Goal: Task Accomplishment & Management: Manage account settings

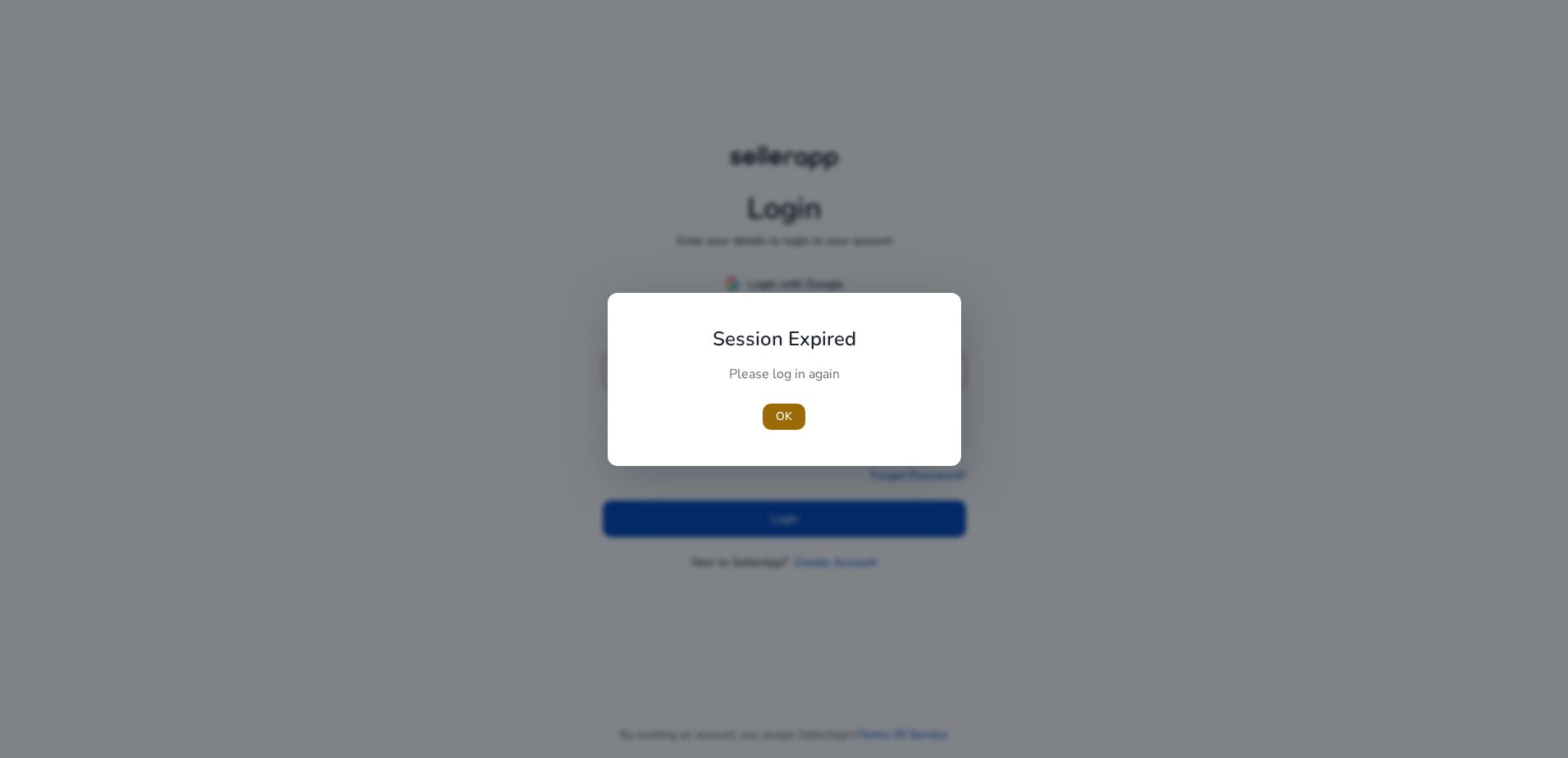
type input "**********"
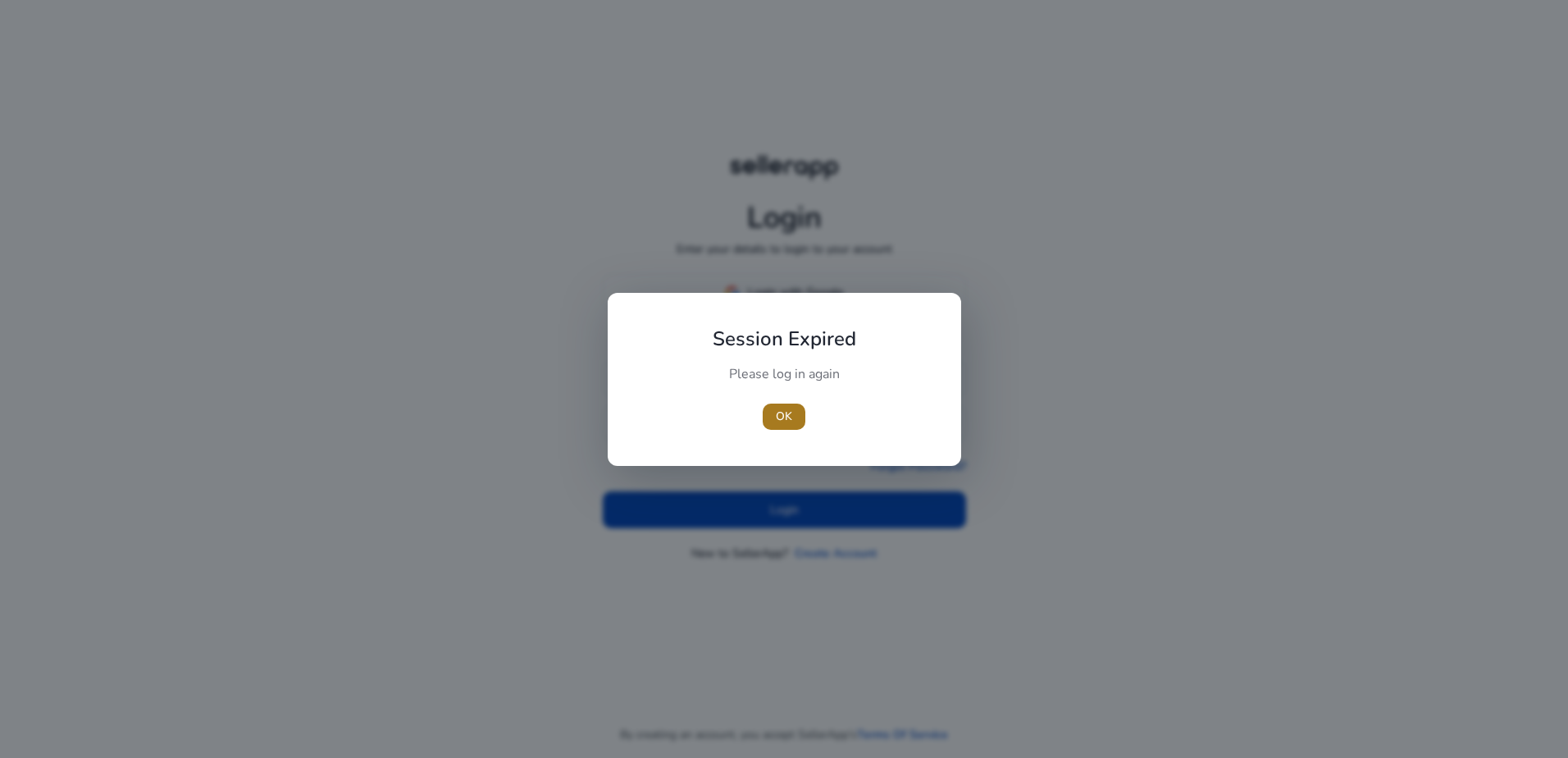
click at [784, 401] on span "button" at bounding box center [784, 416] width 42 height 40
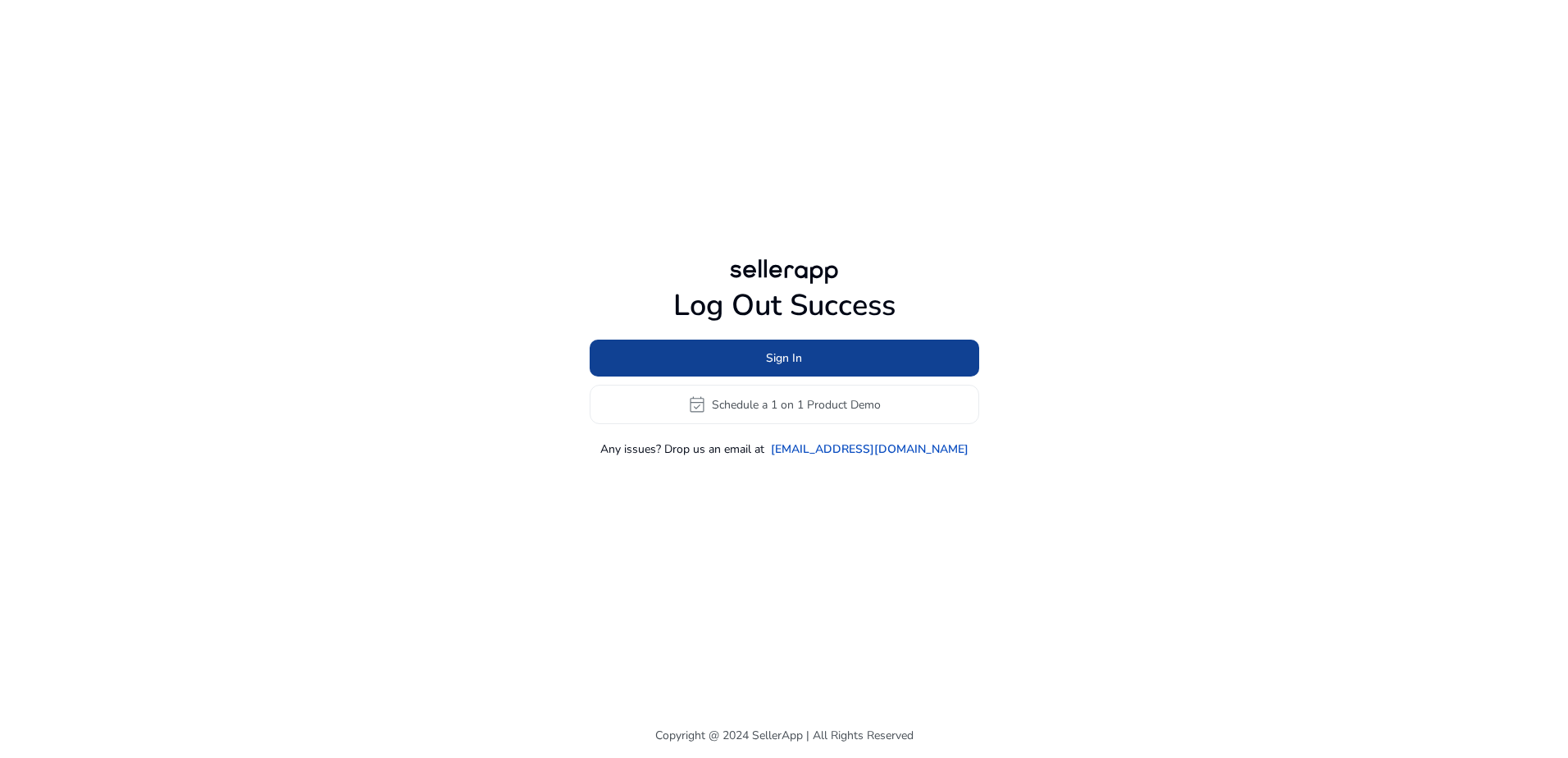
click at [792, 349] on span "Sign In" at bounding box center [784, 358] width 36 height 17
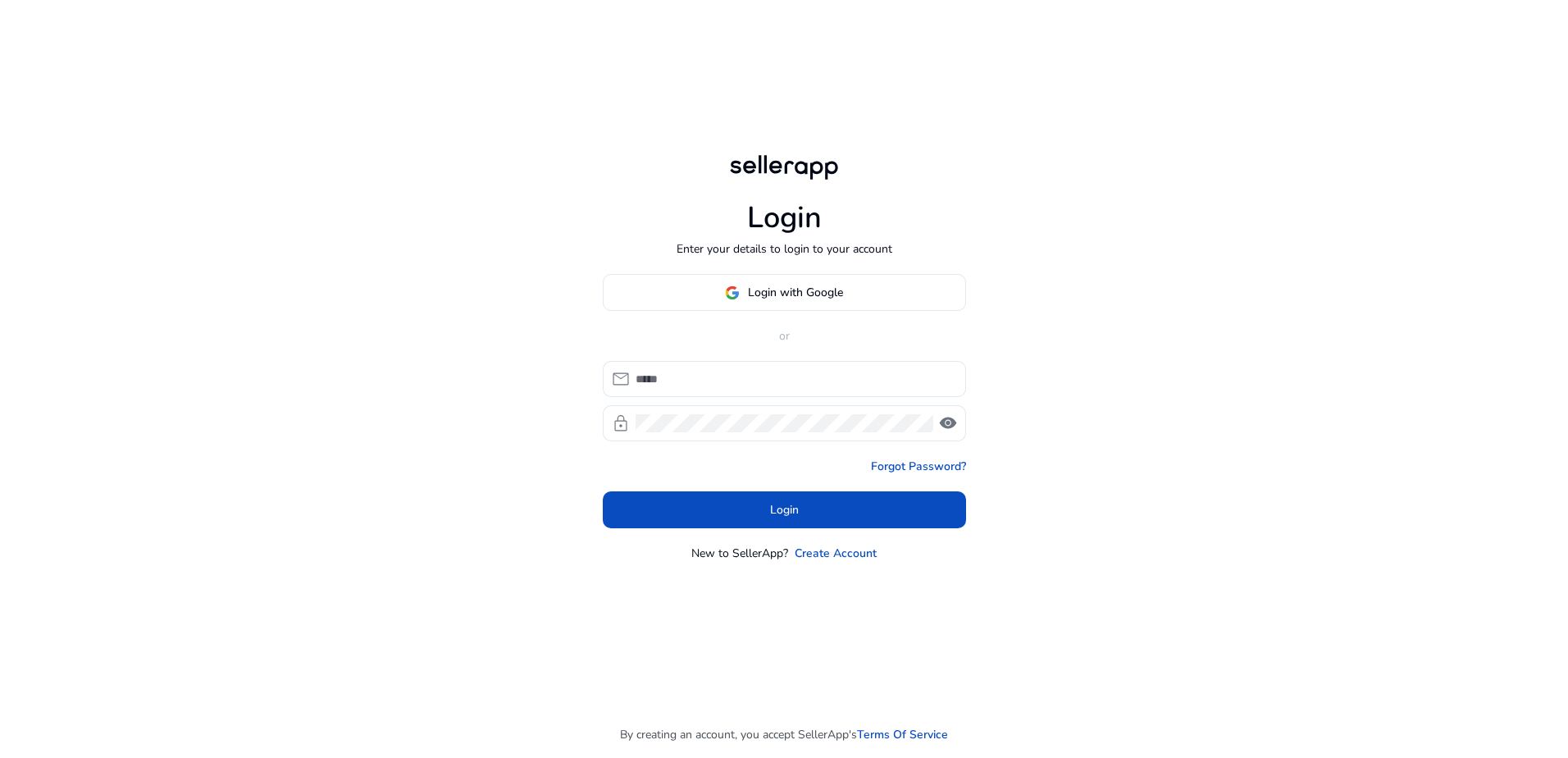
type input "**********"
click at [736, 507] on span at bounding box center [785, 510] width 364 height 40
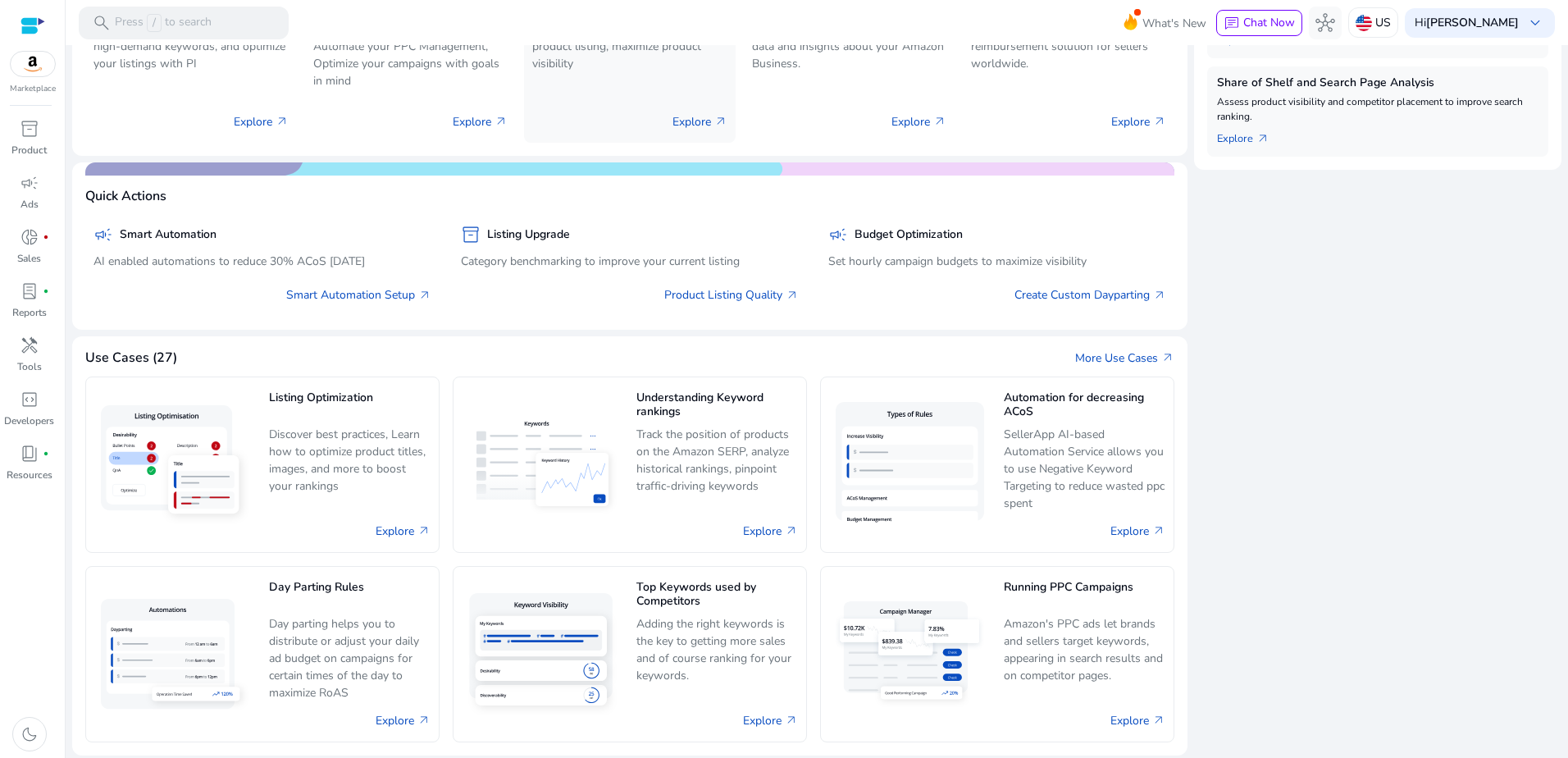
scroll to position [645, 0]
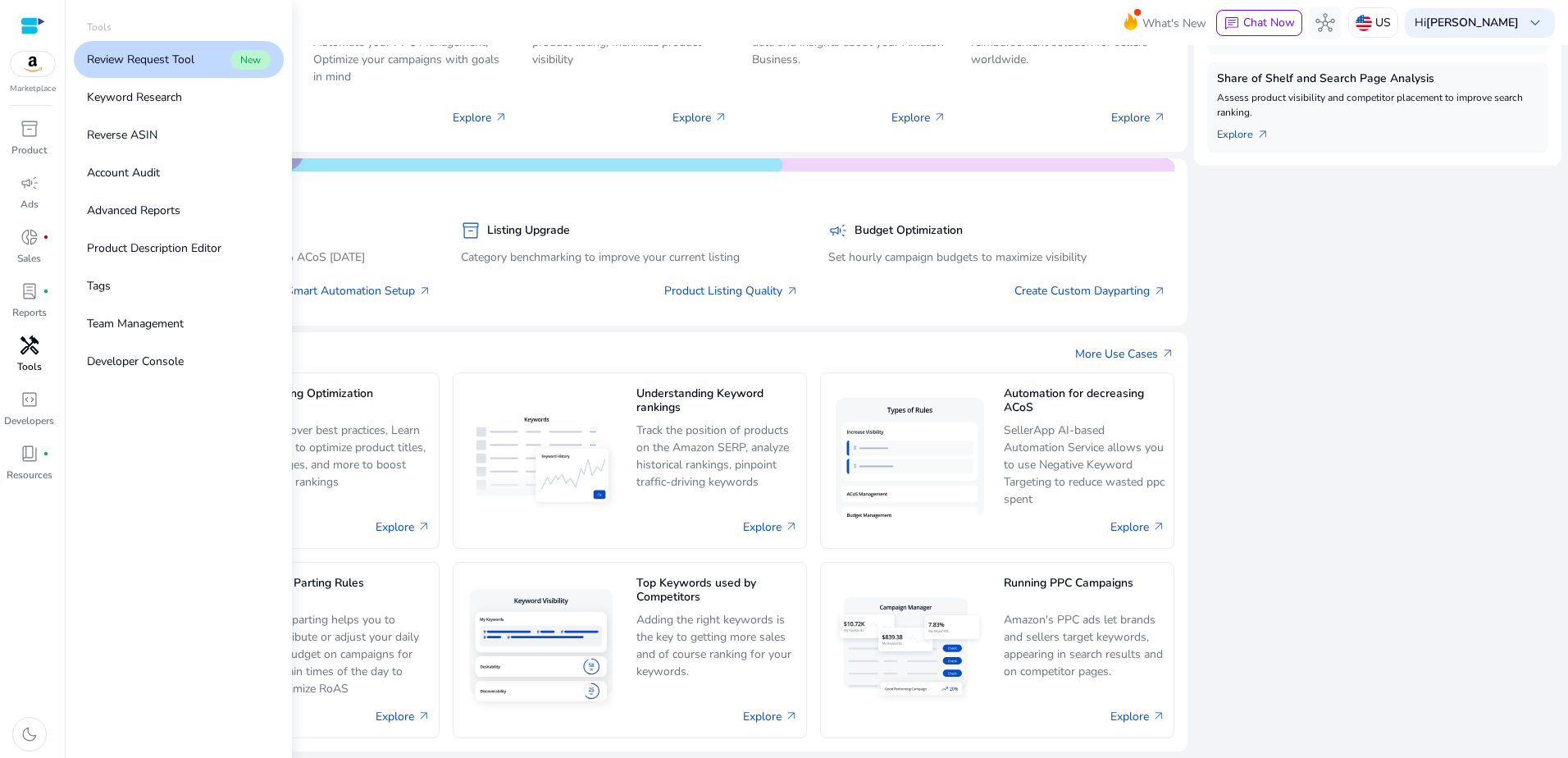
click at [32, 345] on span "handyman" at bounding box center [29, 345] width 19 height 19
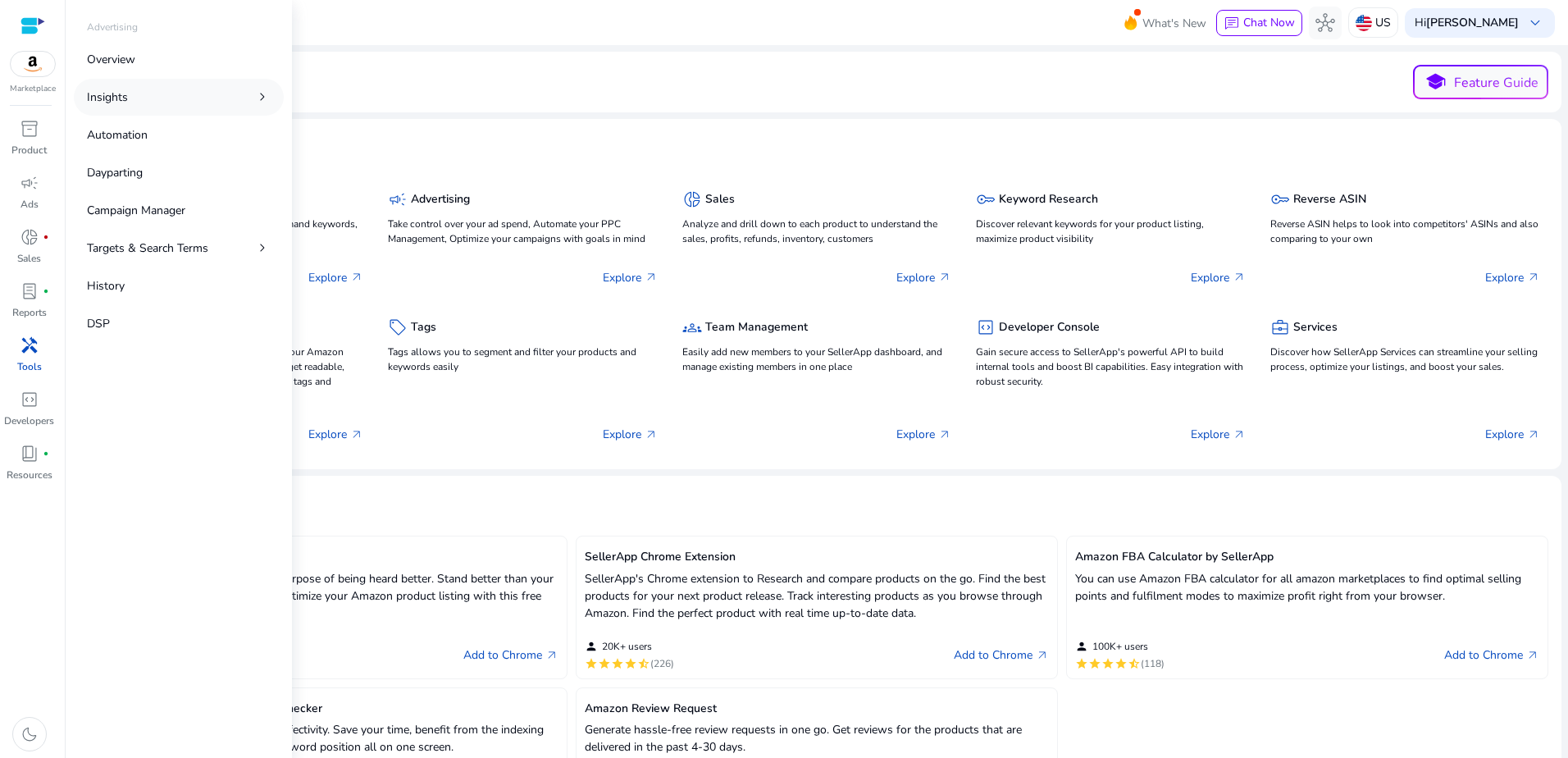
click at [132, 95] on link "Insights chevron_right" at bounding box center [178, 97] width 210 height 37
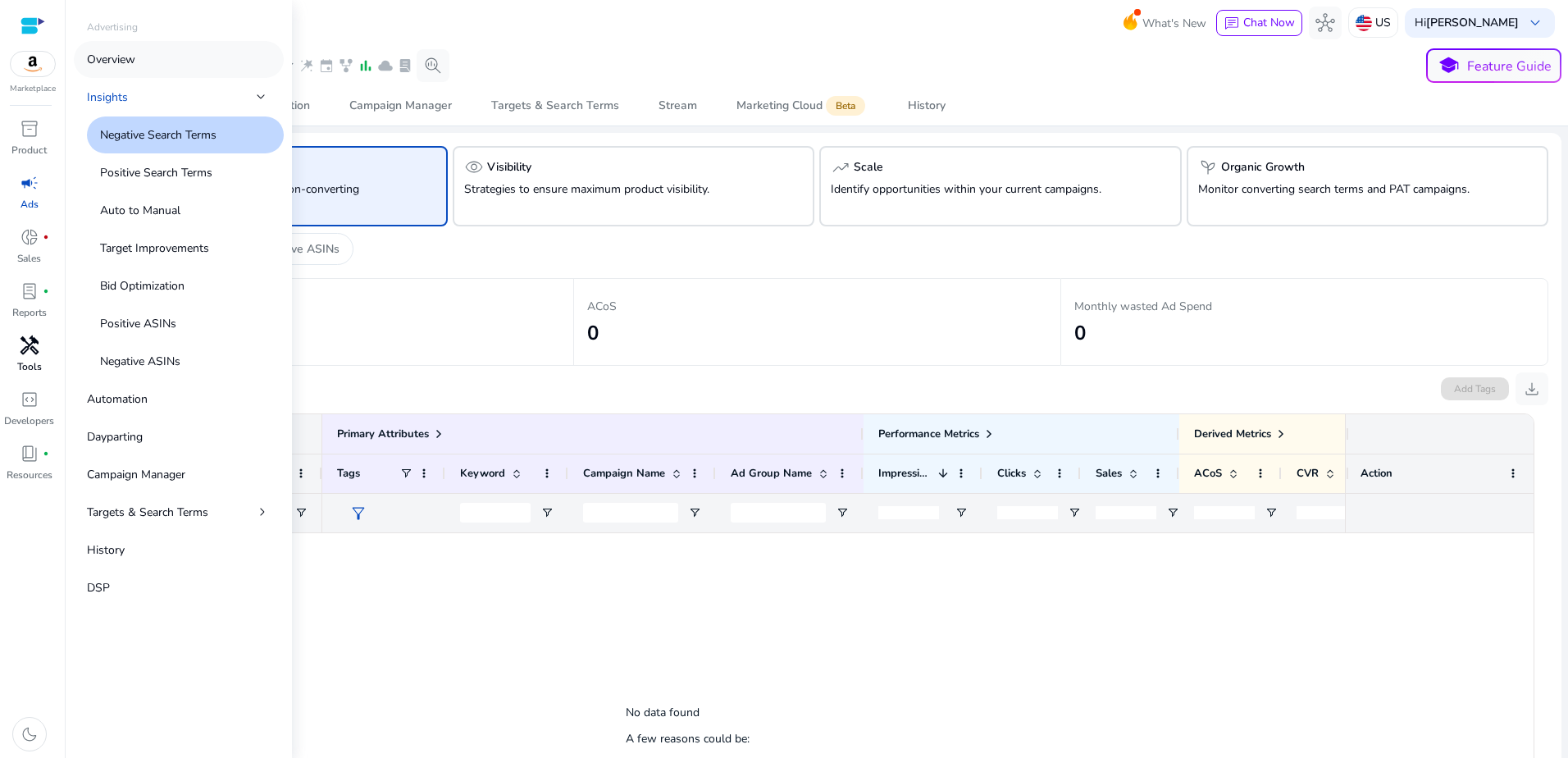
click at [119, 61] on p "Overview" at bounding box center [111, 59] width 48 height 17
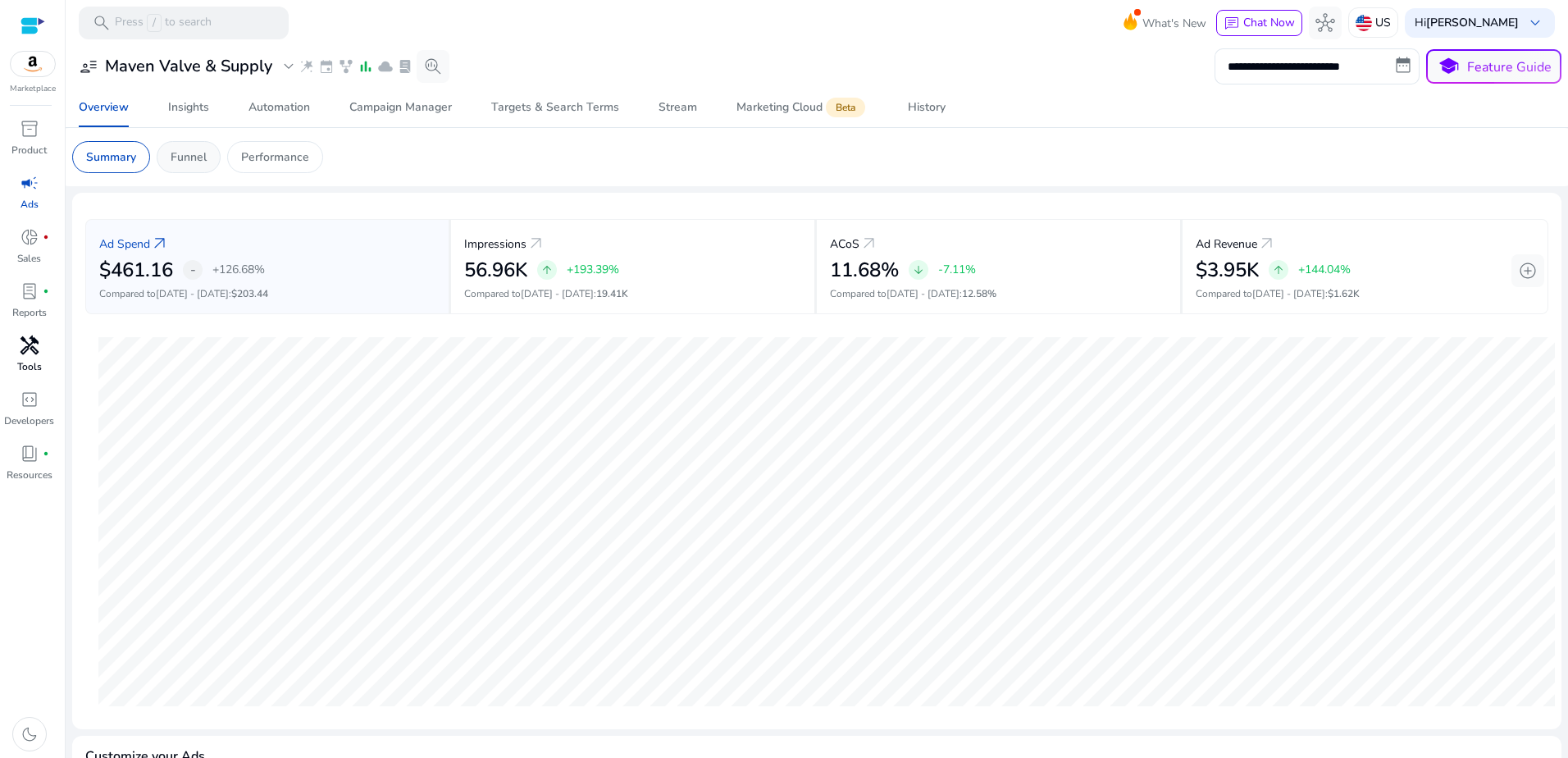
click at [199, 155] on p "Funnel" at bounding box center [189, 157] width 36 height 17
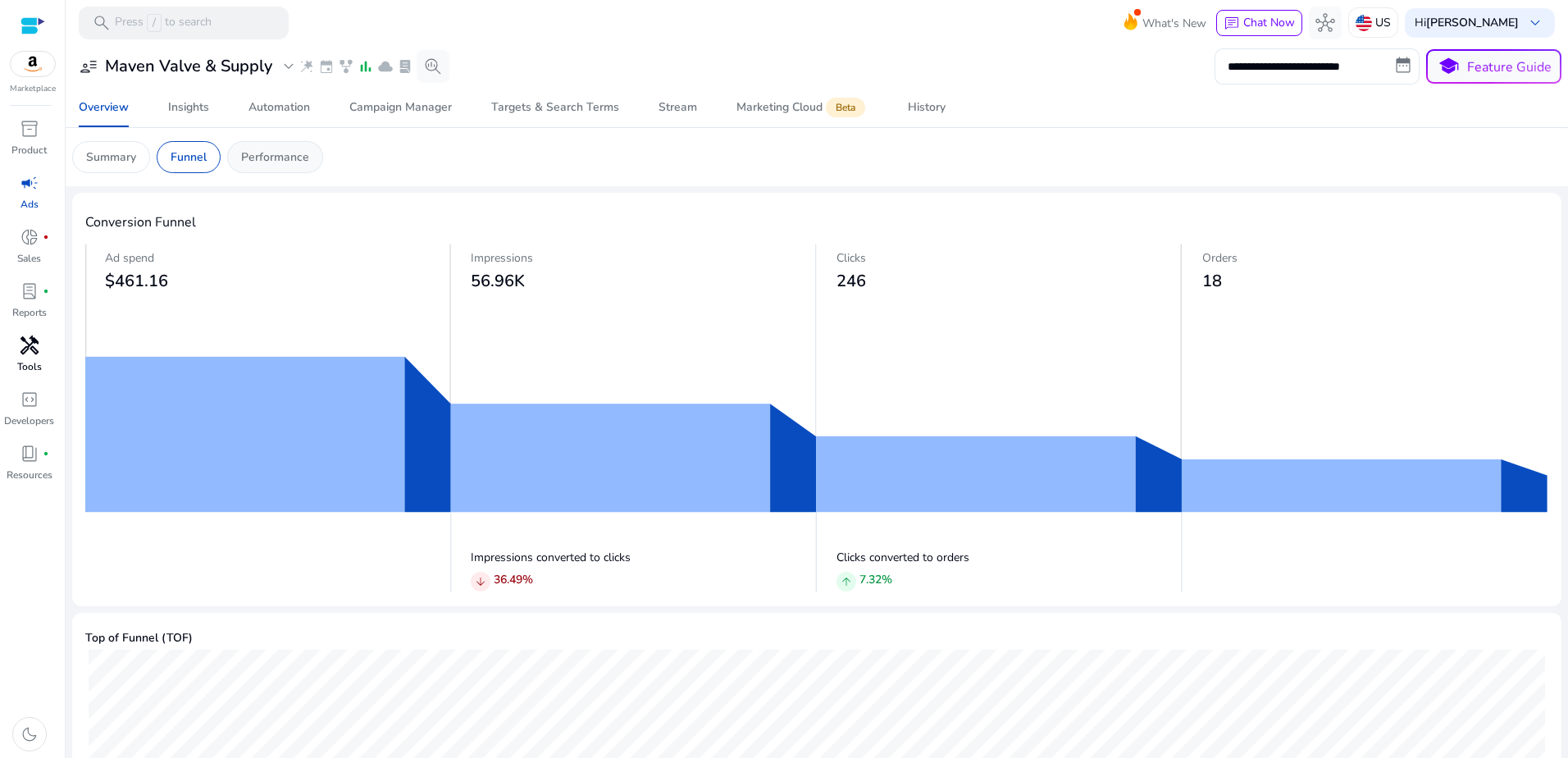
click at [278, 158] on p "Performance" at bounding box center [275, 157] width 68 height 17
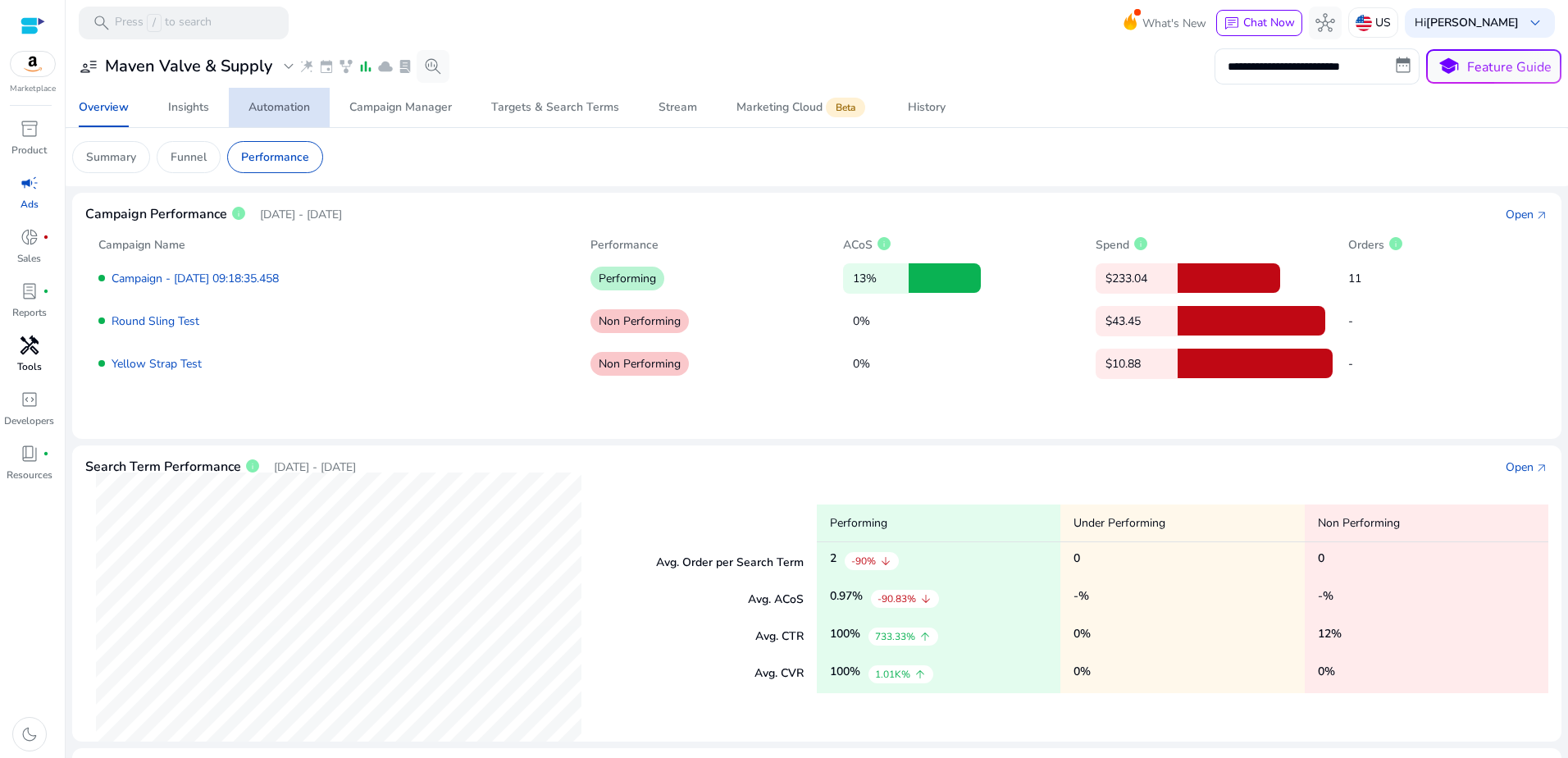
click at [278, 106] on div "Automation" at bounding box center [279, 107] width 62 height 12
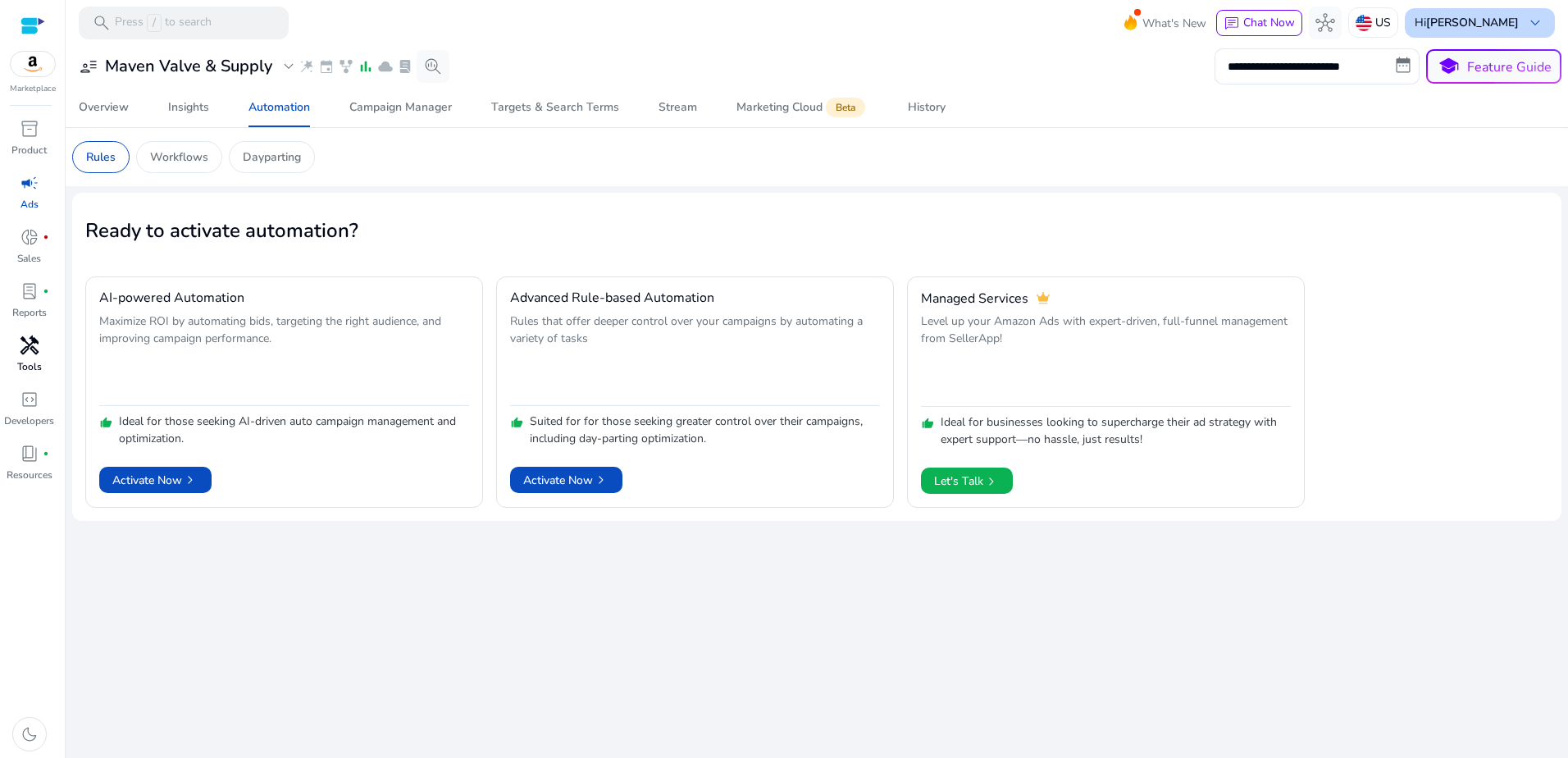
click at [1478, 19] on b "[PERSON_NAME]" at bounding box center [1473, 22] width 93 height 15
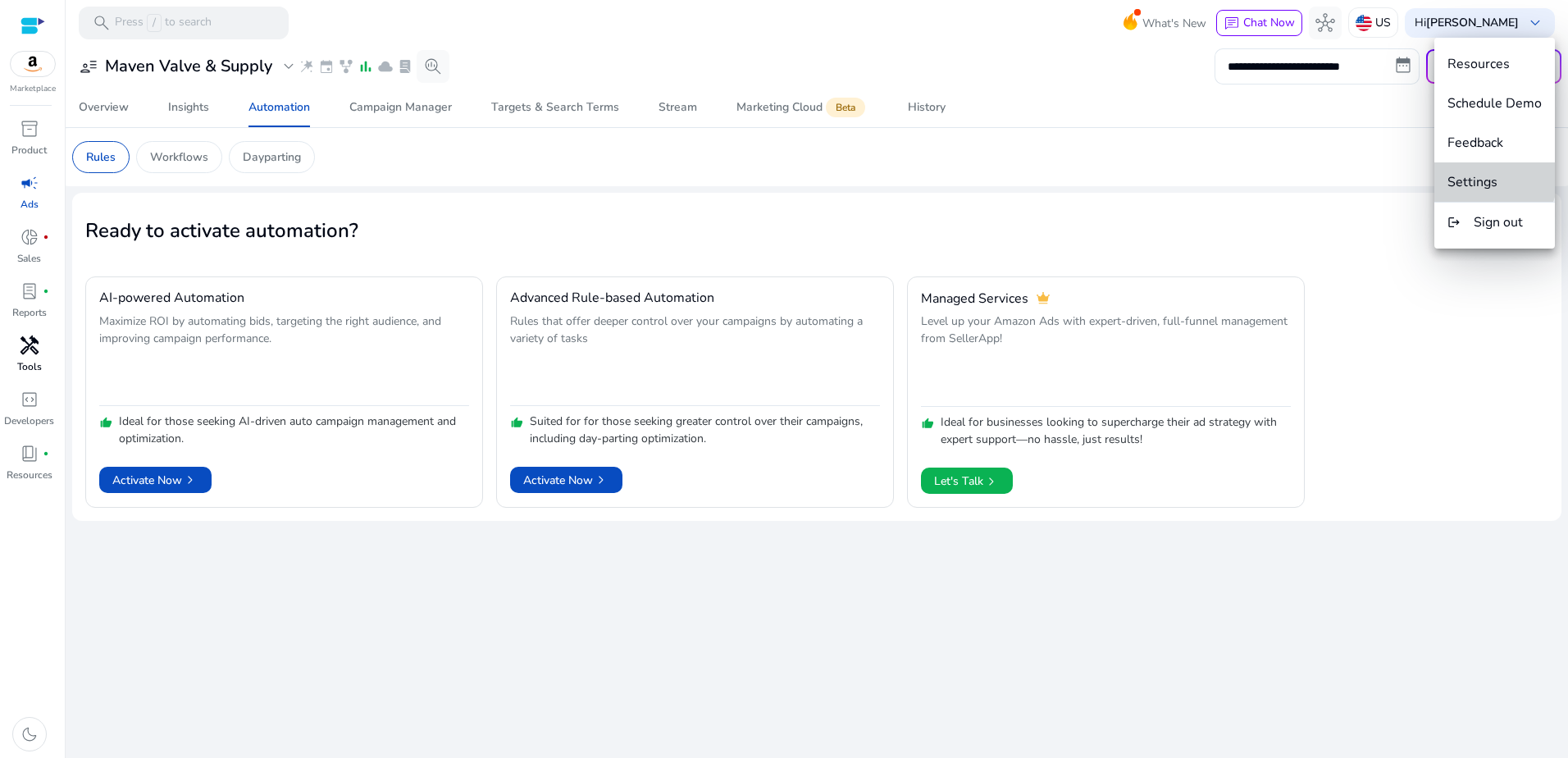
click at [1494, 177] on span "Settings" at bounding box center [1472, 182] width 50 height 18
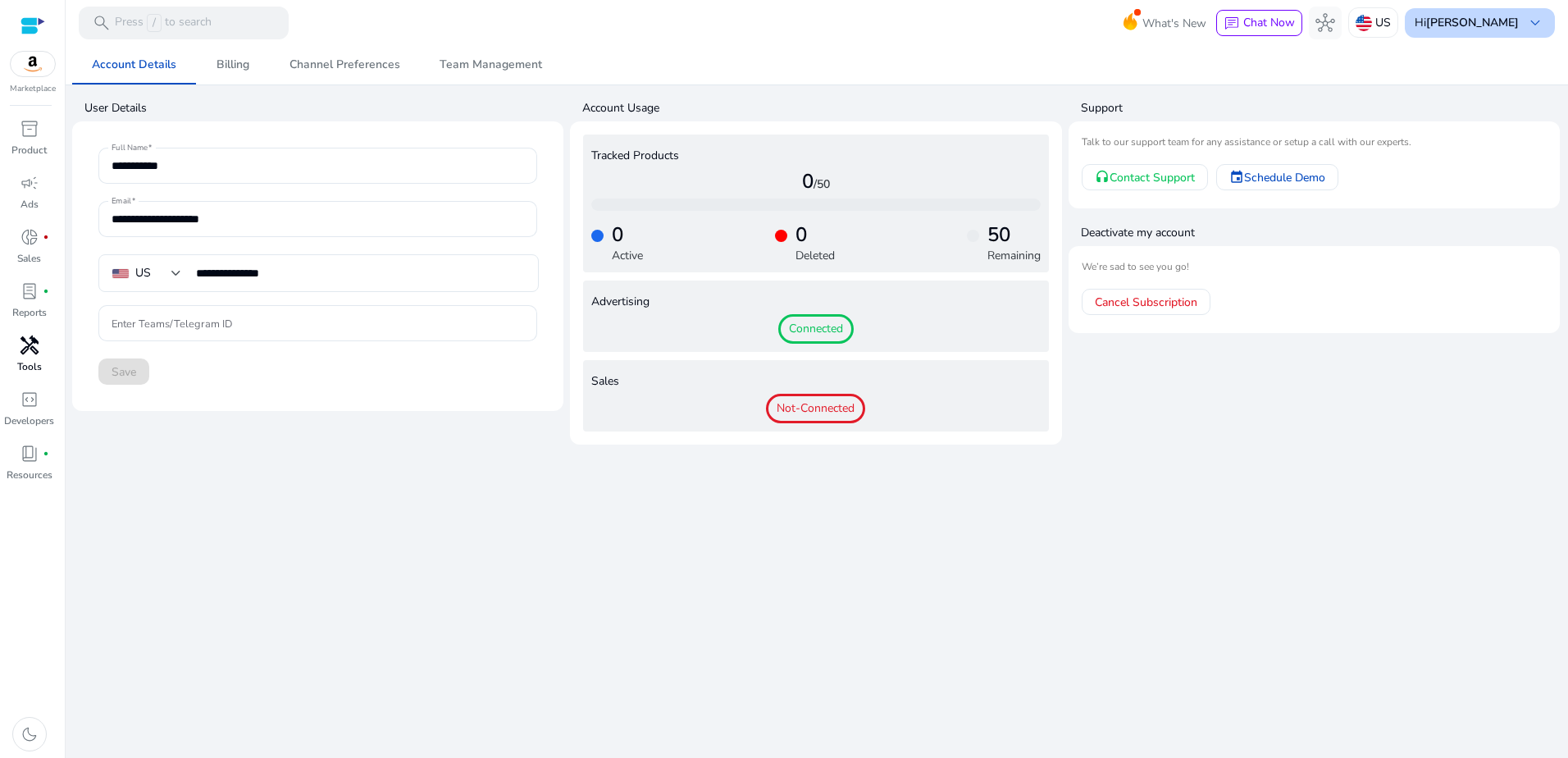
click at [1525, 14] on div "Hi [PERSON_NAME] keyboard_arrow_down" at bounding box center [1479, 23] width 150 height 30
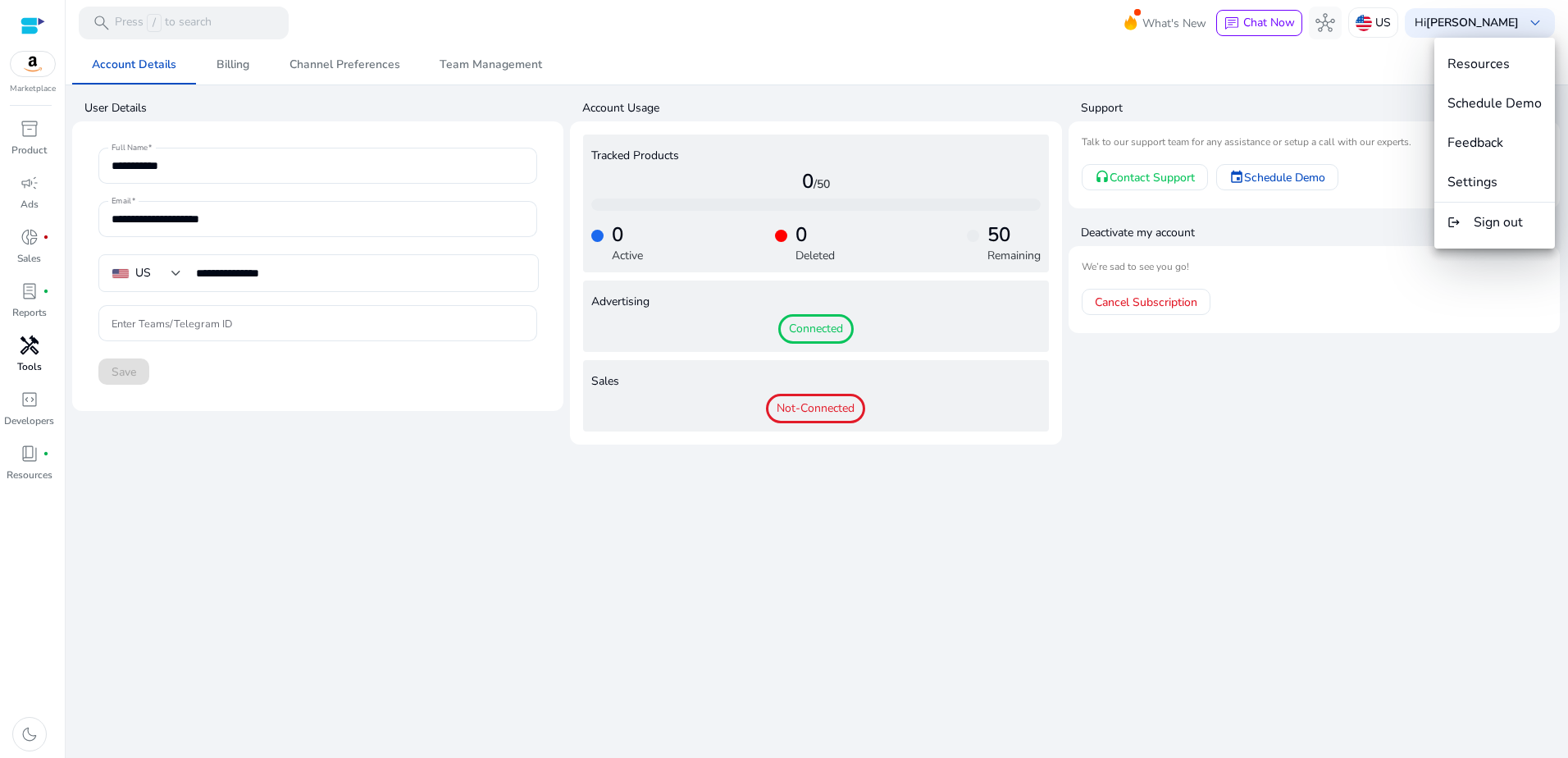
click at [223, 67] on div at bounding box center [784, 379] width 1568 height 758
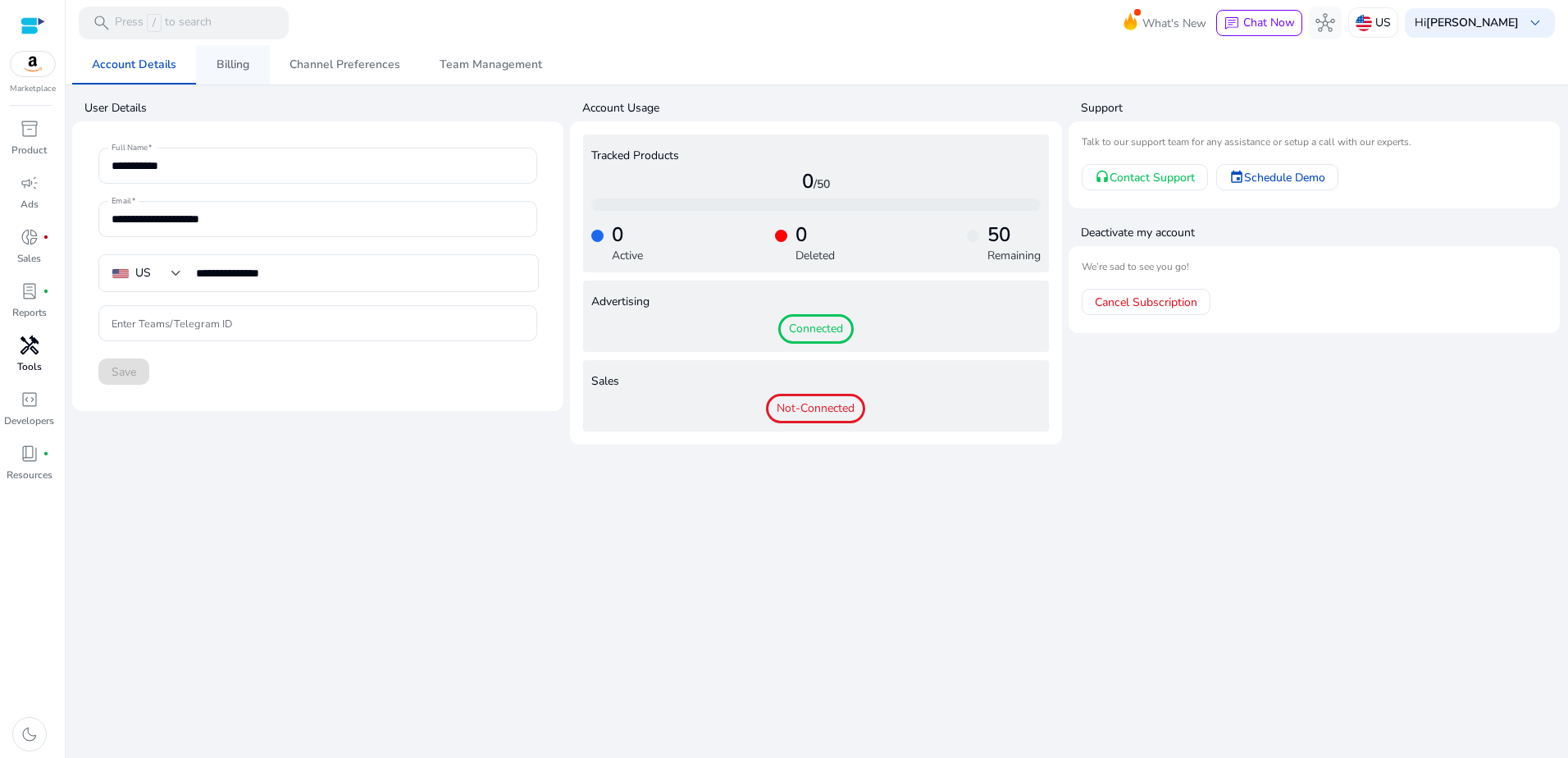
click at [225, 65] on span "Billing" at bounding box center [233, 65] width 33 height 12
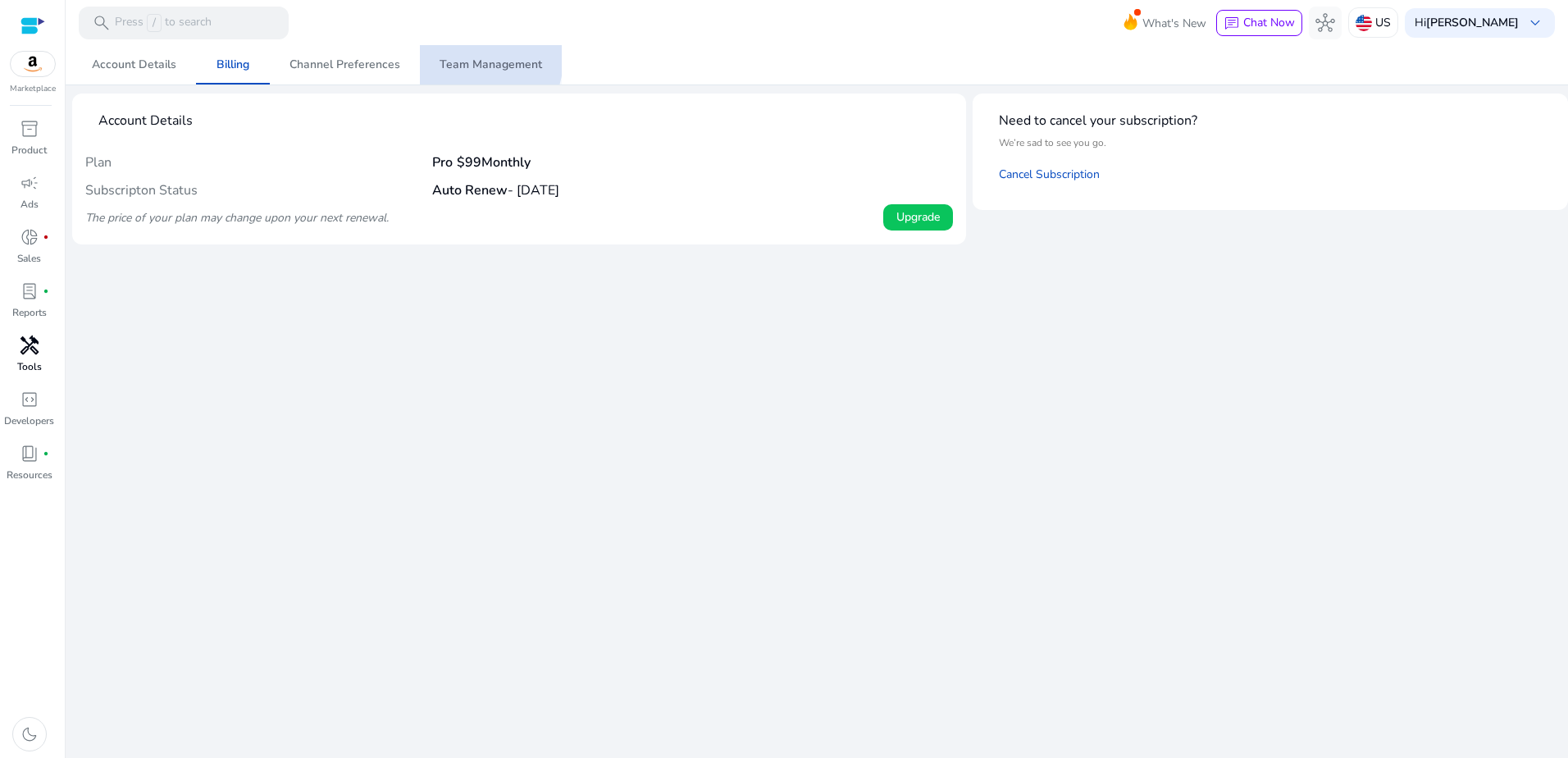
click at [463, 59] on span "Team Management" at bounding box center [491, 65] width 102 height 12
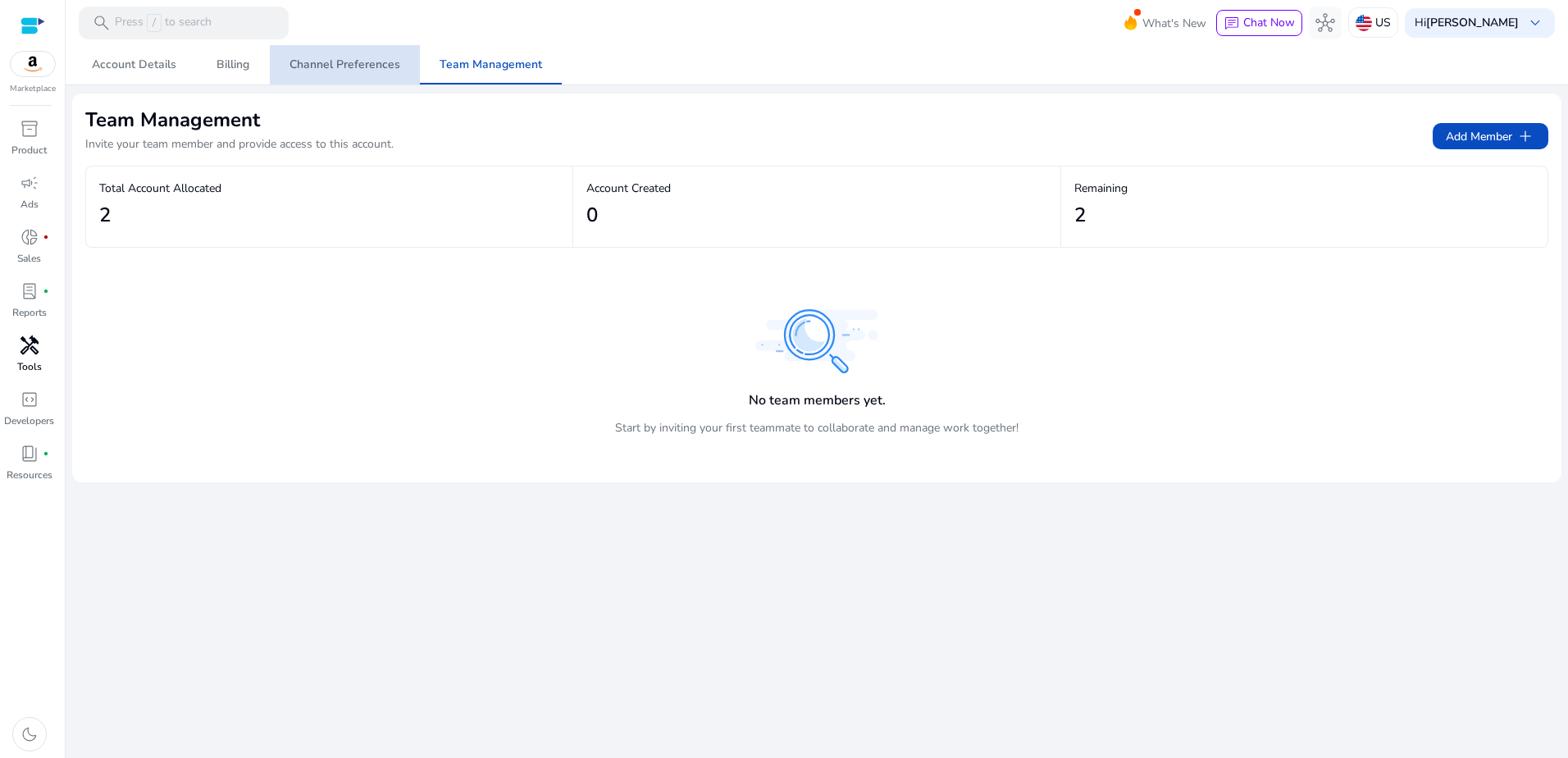
click at [354, 59] on span "Channel Preferences" at bounding box center [344, 65] width 111 height 12
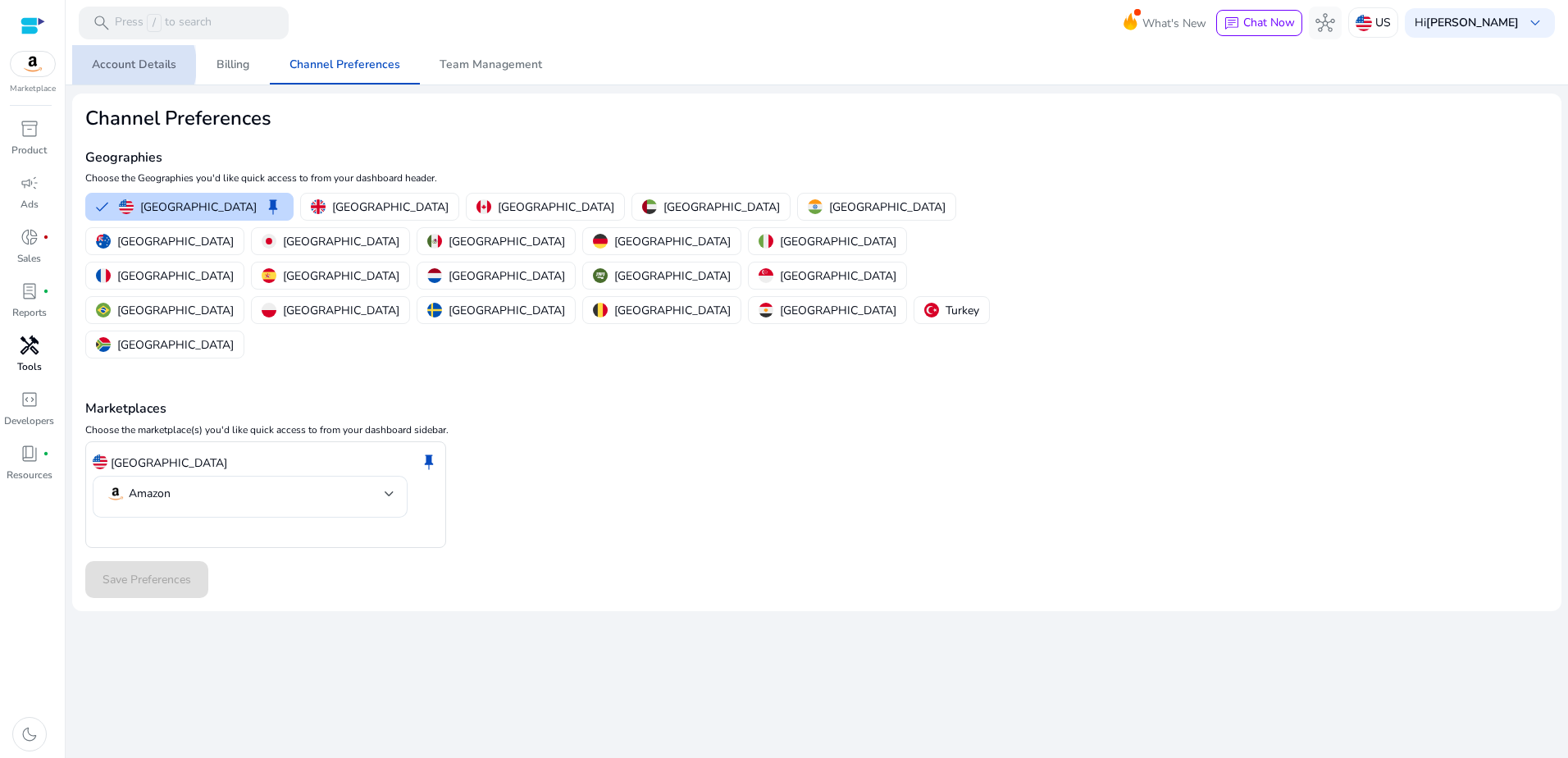
click at [123, 66] on span "Account Details" at bounding box center [134, 65] width 85 height 12
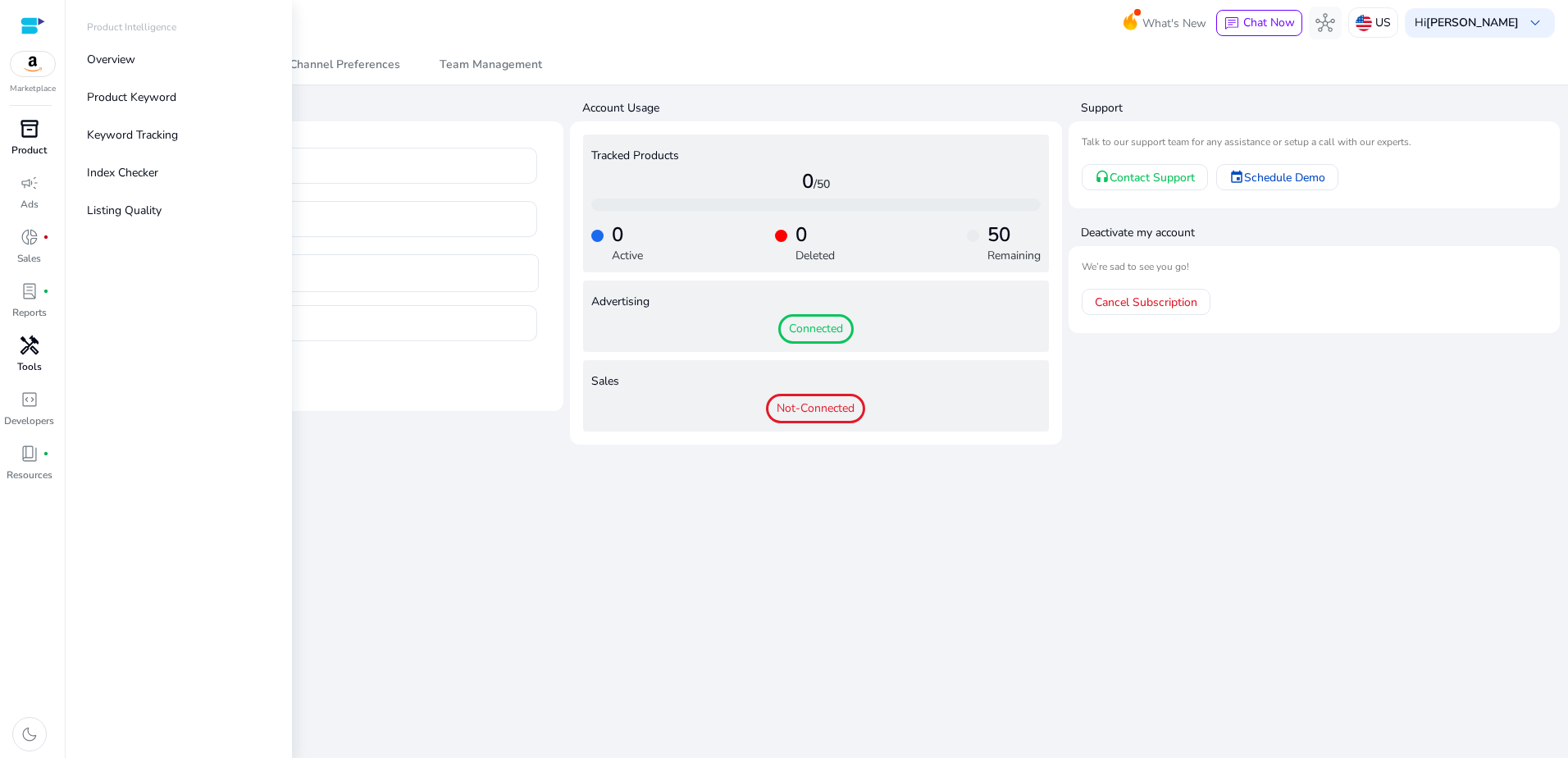
click at [29, 129] on span "inventory_2" at bounding box center [29, 129] width 19 height 19
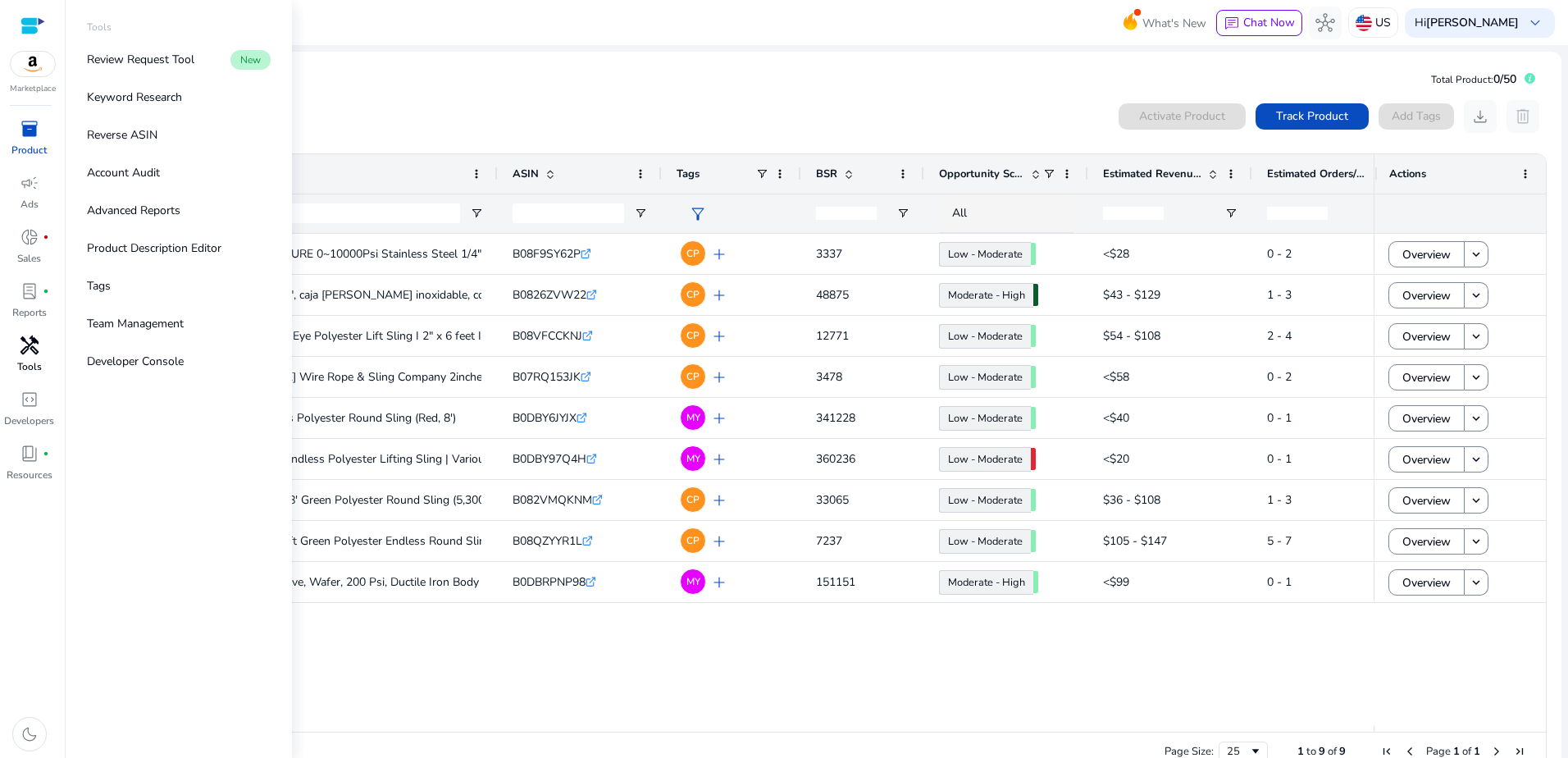
click at [28, 344] on span "handyman" at bounding box center [29, 345] width 19 height 19
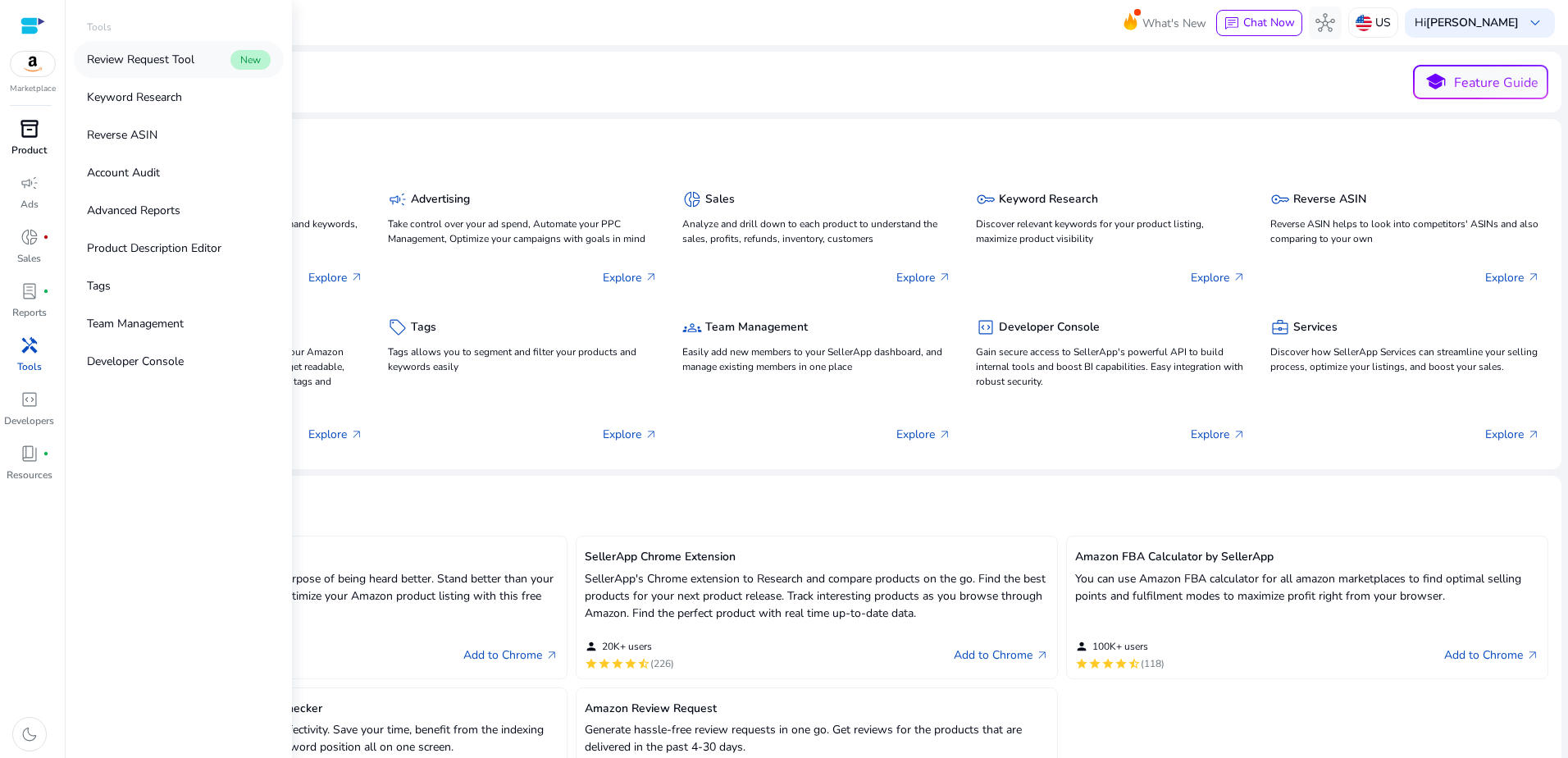
click at [152, 58] on p "Review Request Tool" at bounding box center [140, 59] width 107 height 17
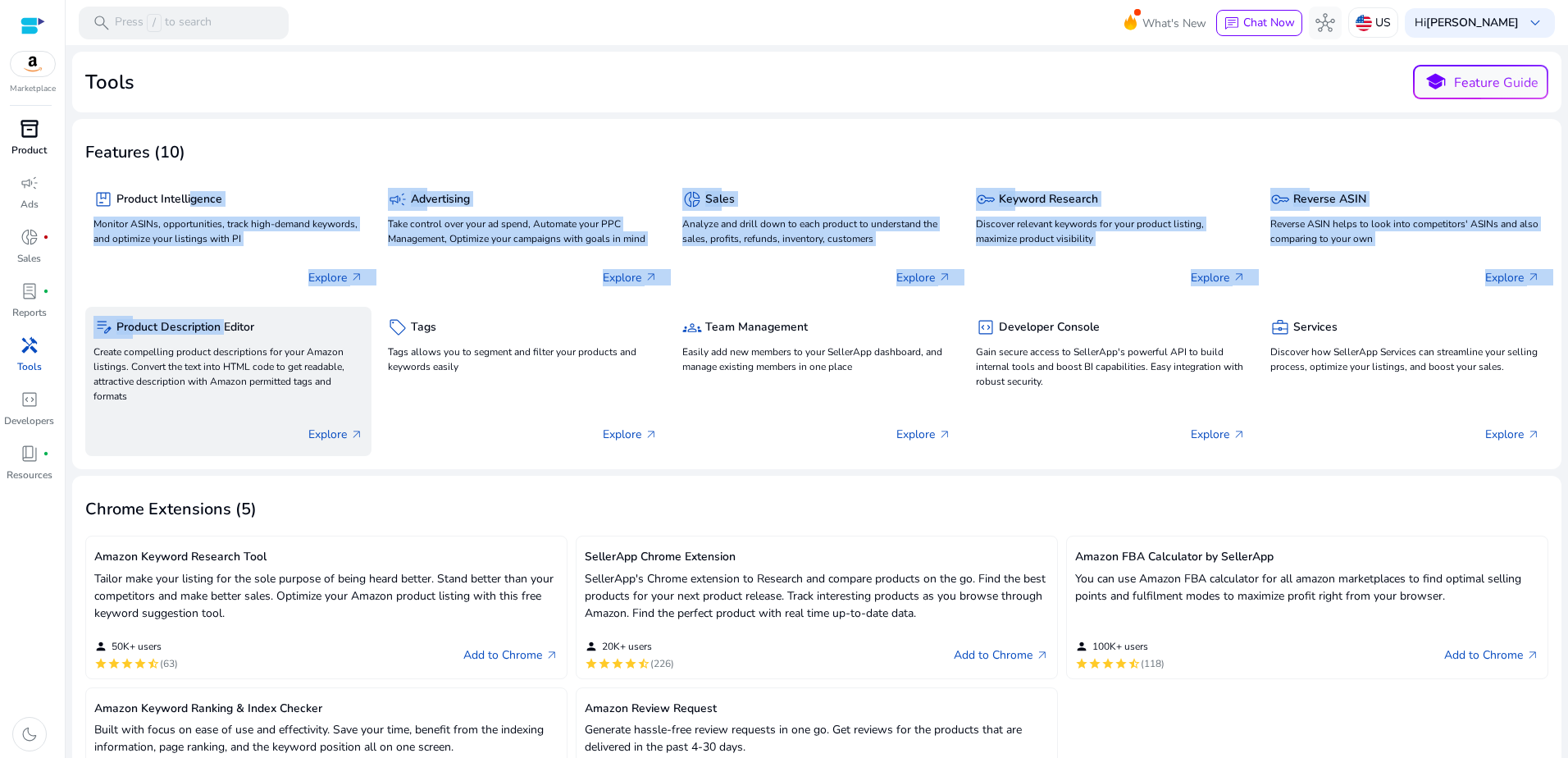
drag, startPoint x: 191, startPoint y: 206, endPoint x: 223, endPoint y: 321, distance: 119.4
click at [223, 321] on div "package Product Intelligence Monitor ASINs, opportunities, track high-demand ke…" at bounding box center [817, 312] width 1463 height 287
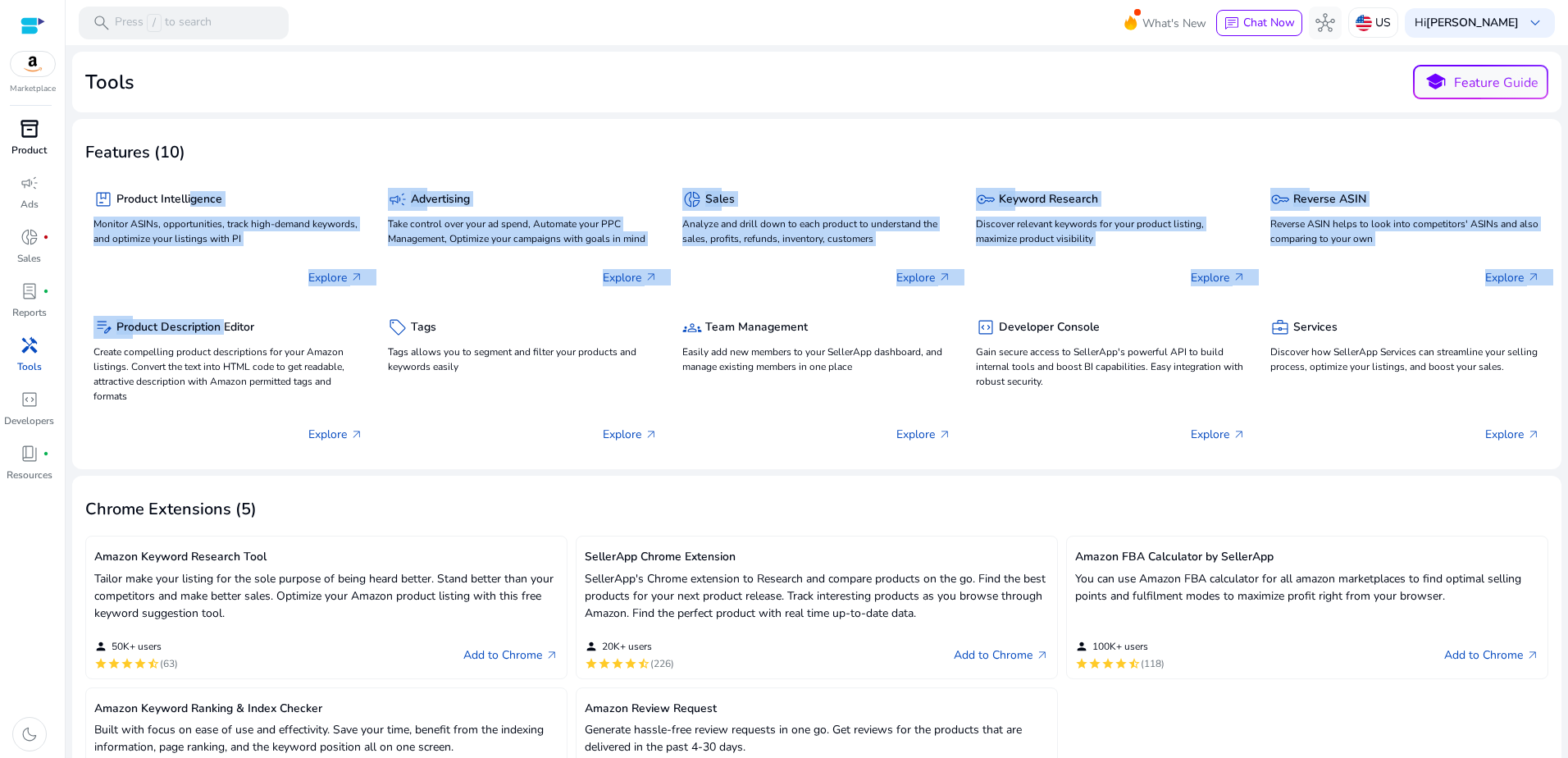
scroll to position [82, 0]
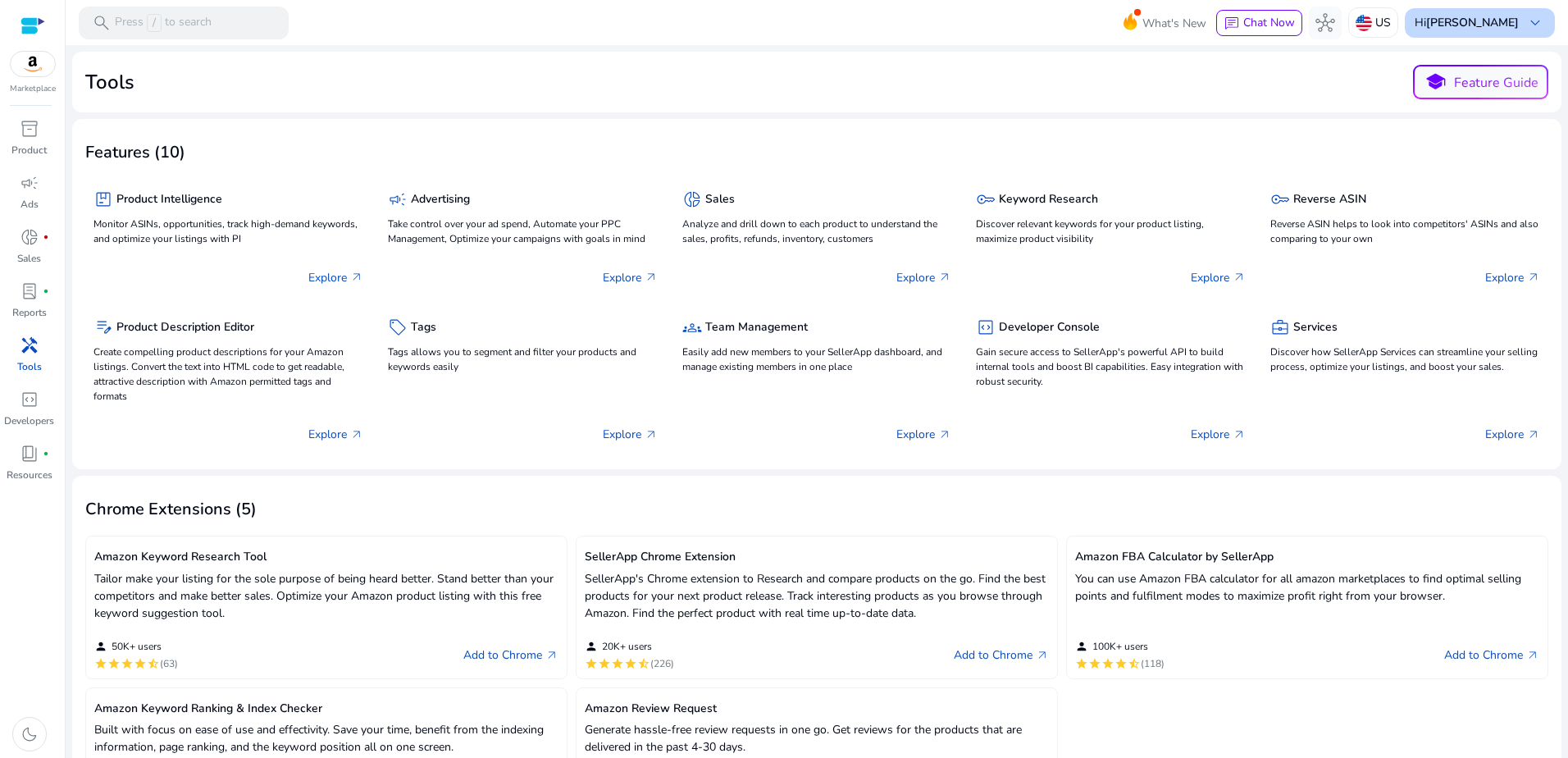
click at [1511, 23] on b "[PERSON_NAME]" at bounding box center [1473, 22] width 93 height 15
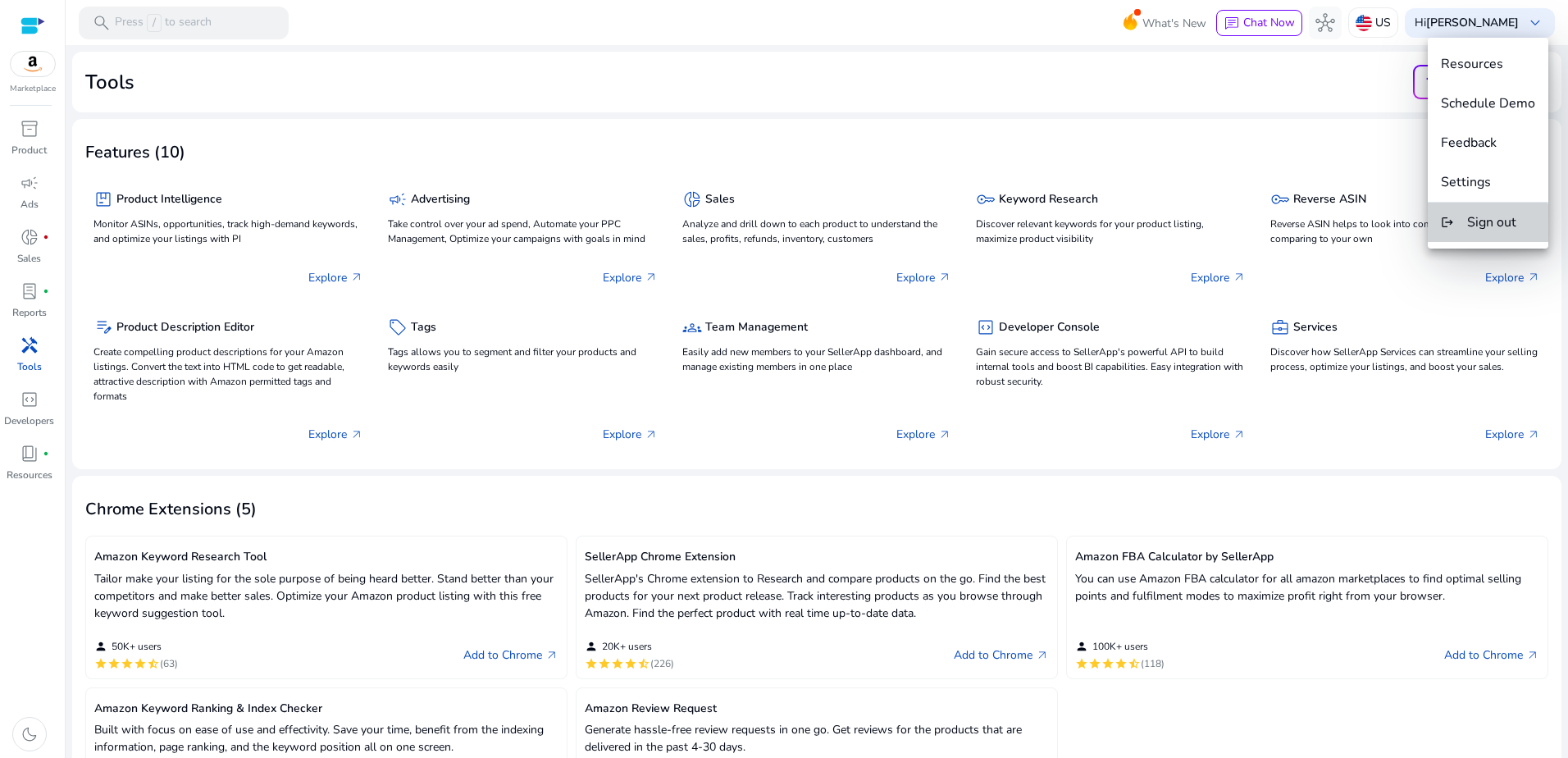
click at [1476, 228] on span "Sign out" at bounding box center [1492, 222] width 49 height 18
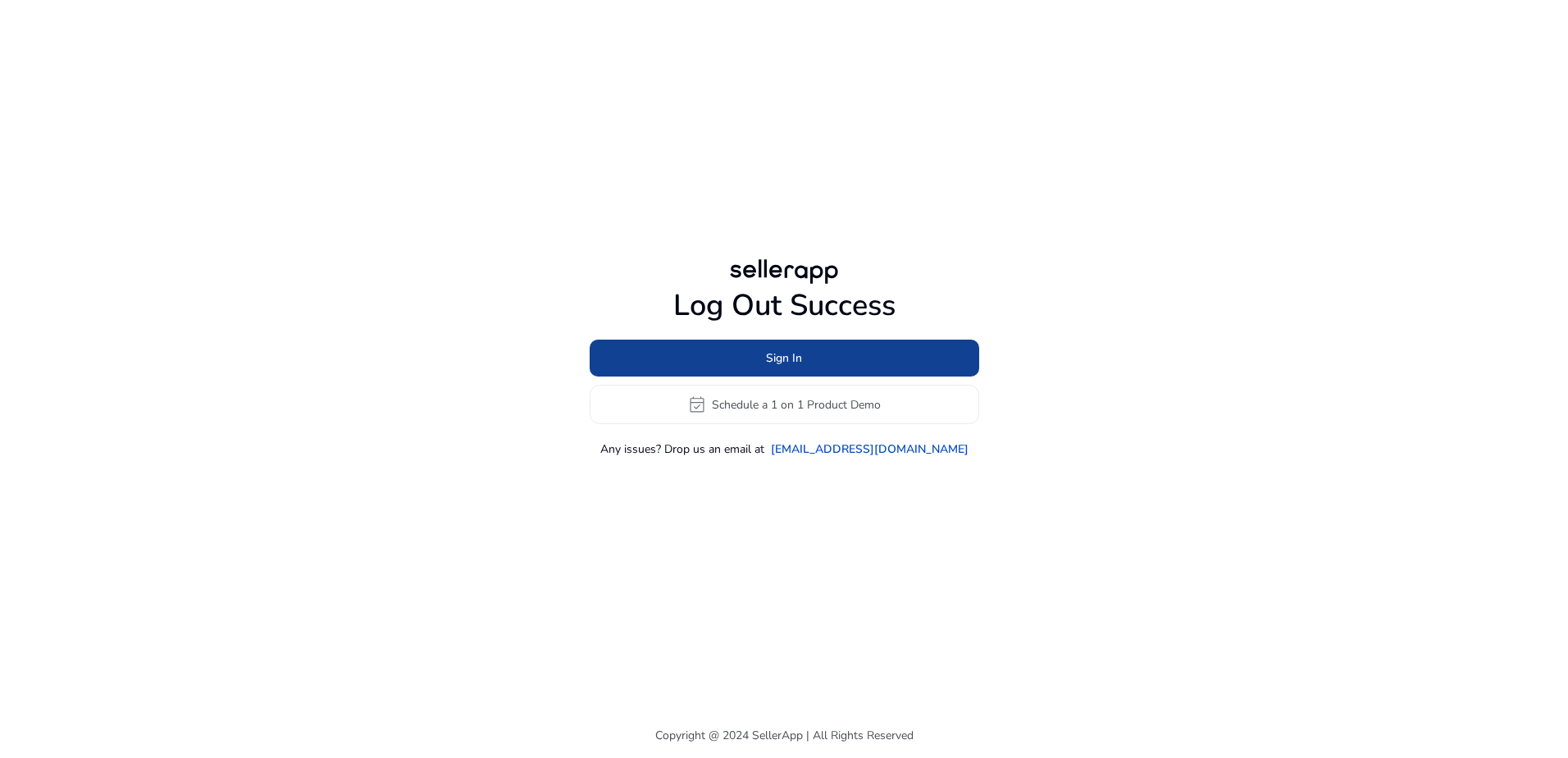
click at [891, 352] on span at bounding box center [784, 359] width 390 height 40
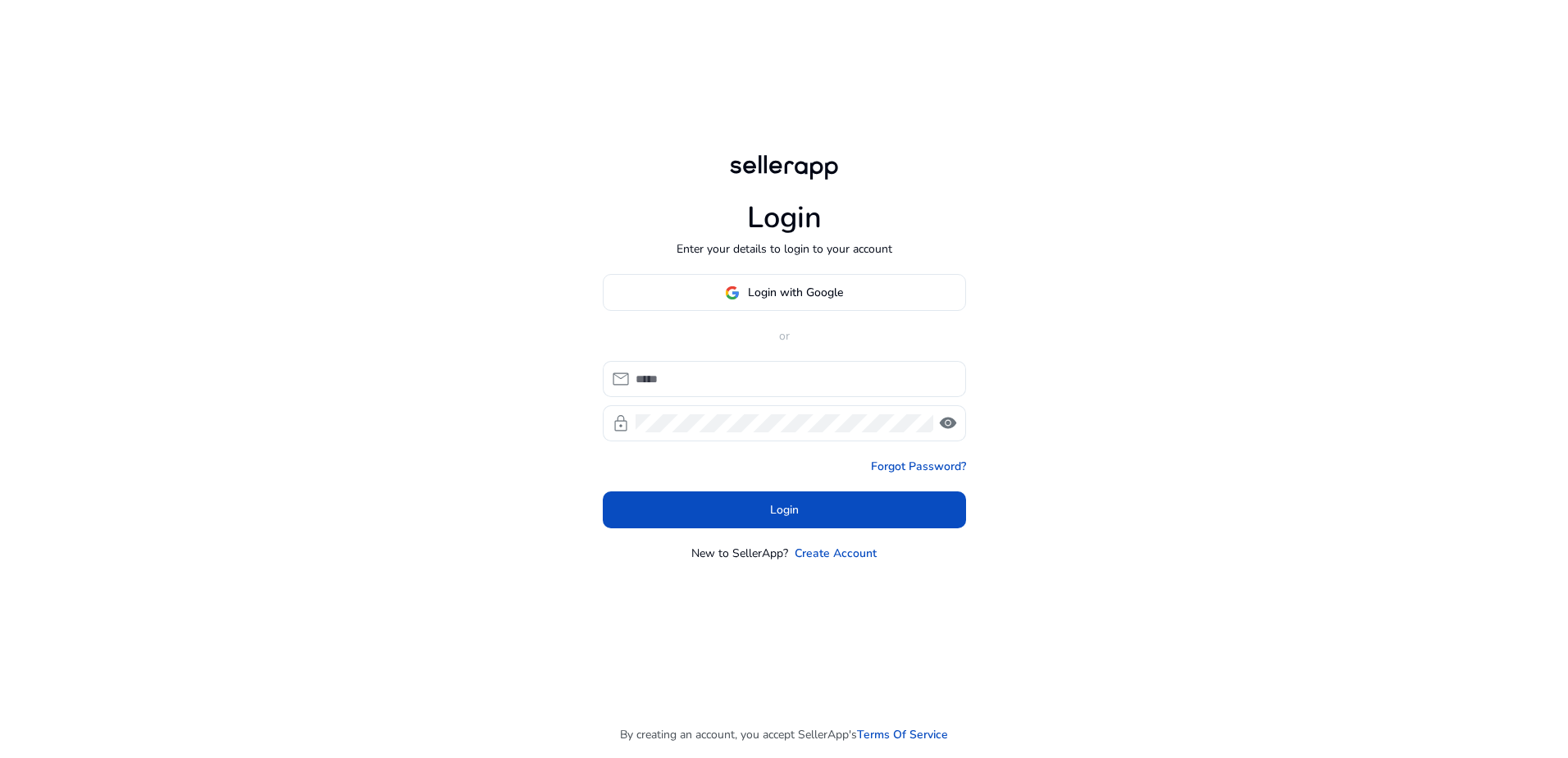
type input "**********"
click at [765, 367] on div "**********" at bounding box center [794, 379] width 317 height 36
drag, startPoint x: 946, startPoint y: 423, endPoint x: 934, endPoint y: 422, distance: 12.0
click at [946, 422] on span "visibility" at bounding box center [947, 423] width 19 height 19
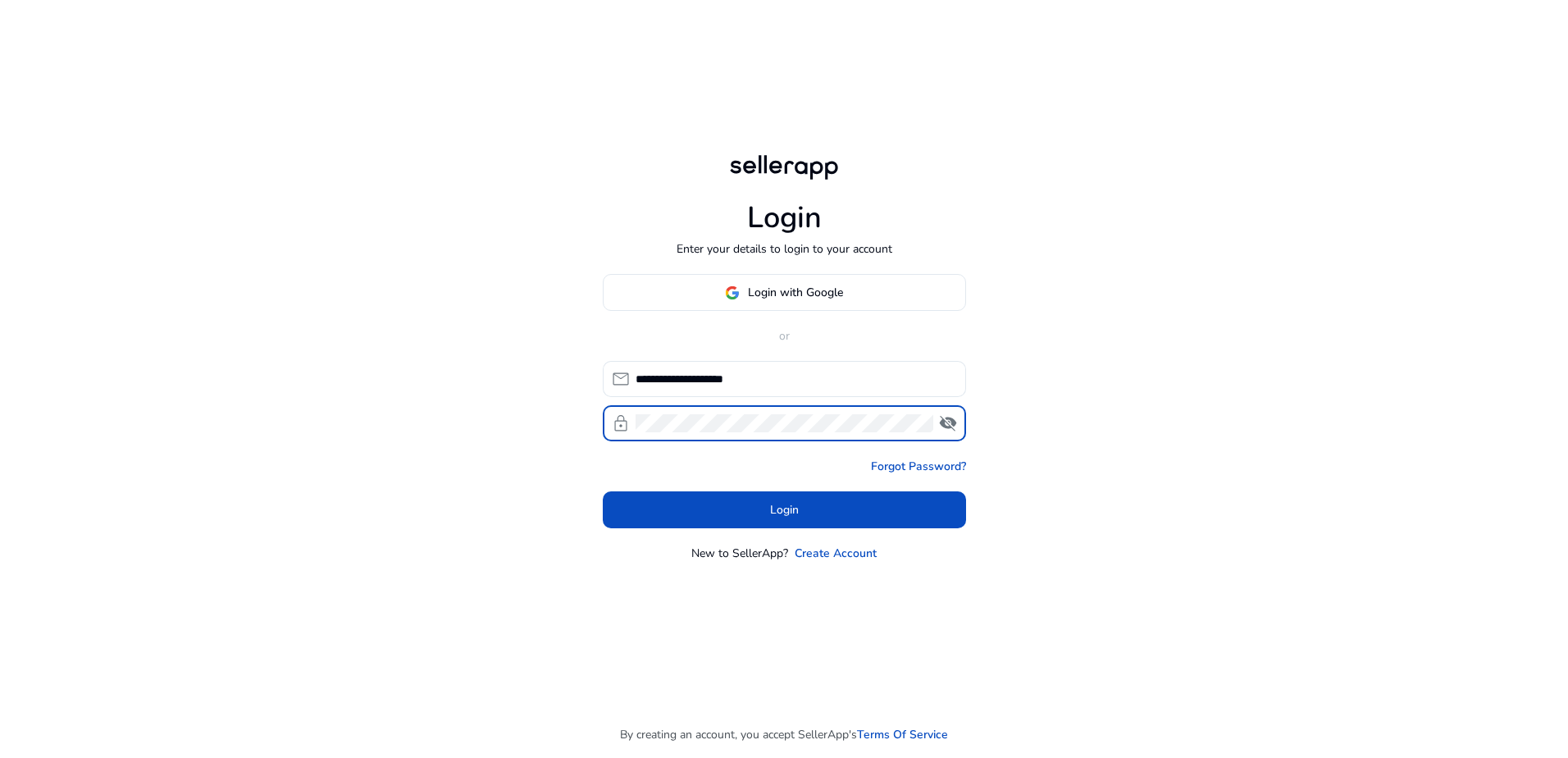
click at [372, 416] on div "**********" at bounding box center [784, 379] width 1568 height 758
